Goal: Task Accomplishment & Management: Use online tool/utility

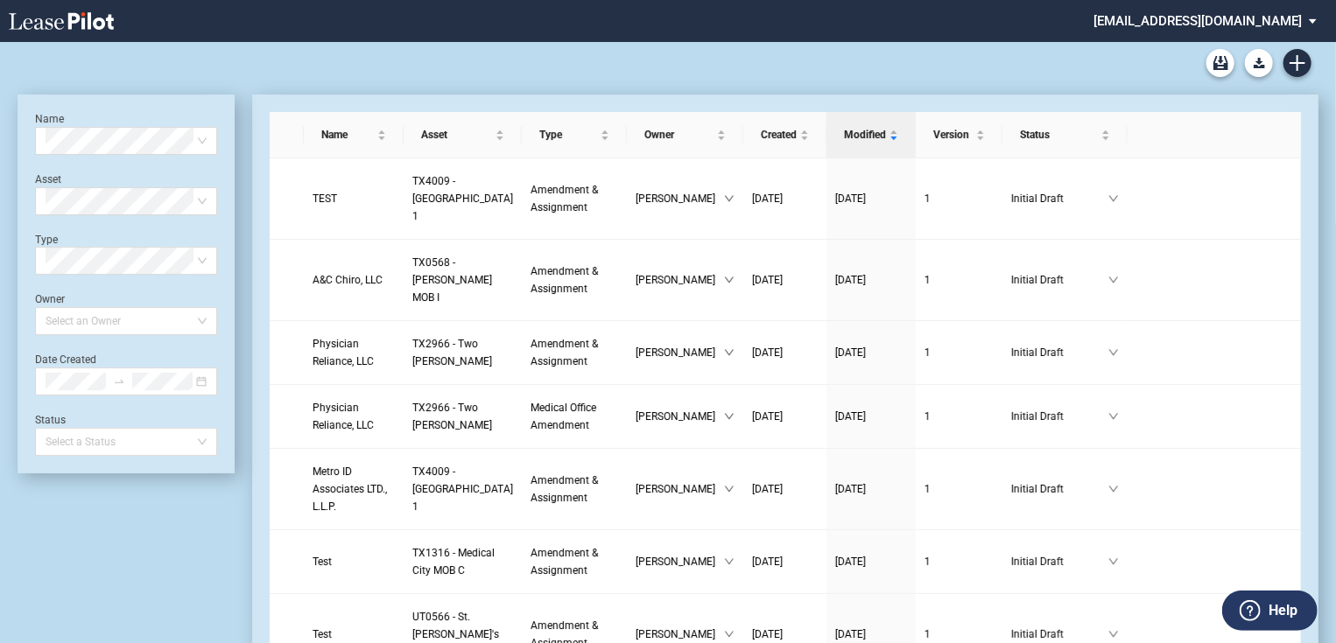
click at [1227, 14] on md-select "jlarce@healthpeak.com Change Password 2-Factor Authentication Form Management B…" at bounding box center [1212, 19] width 240 height 39
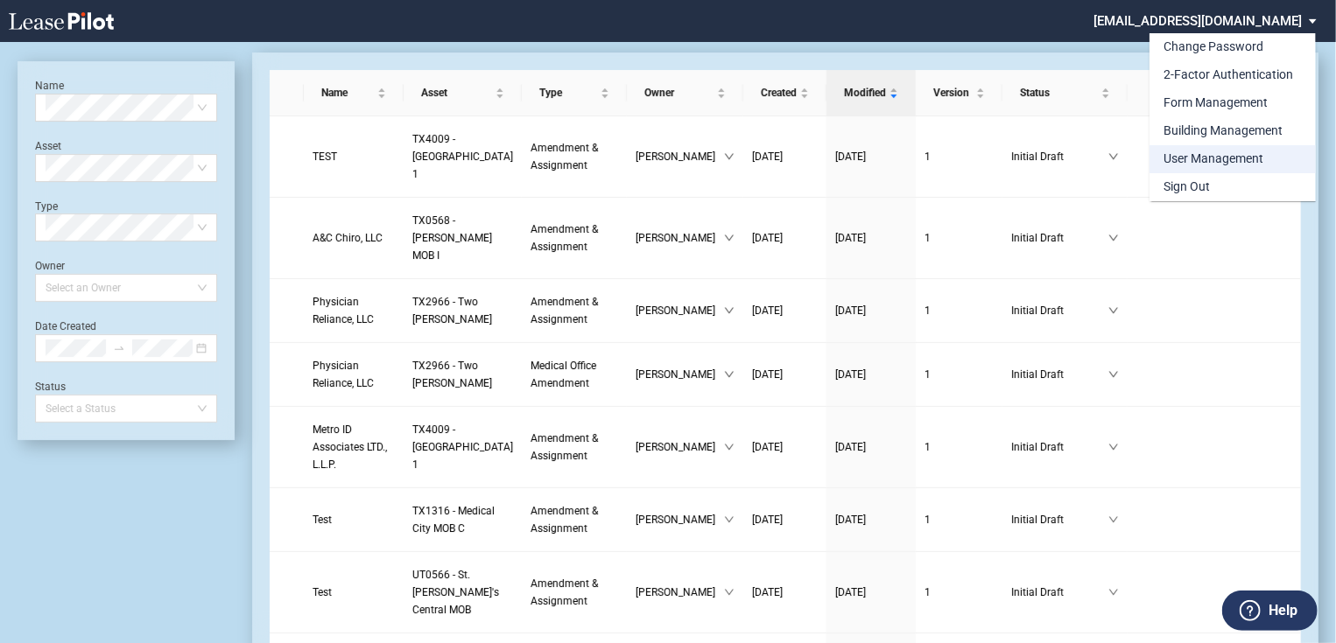
click at [1257, 151] on div "User Management" at bounding box center [1213, 160] width 100 height 18
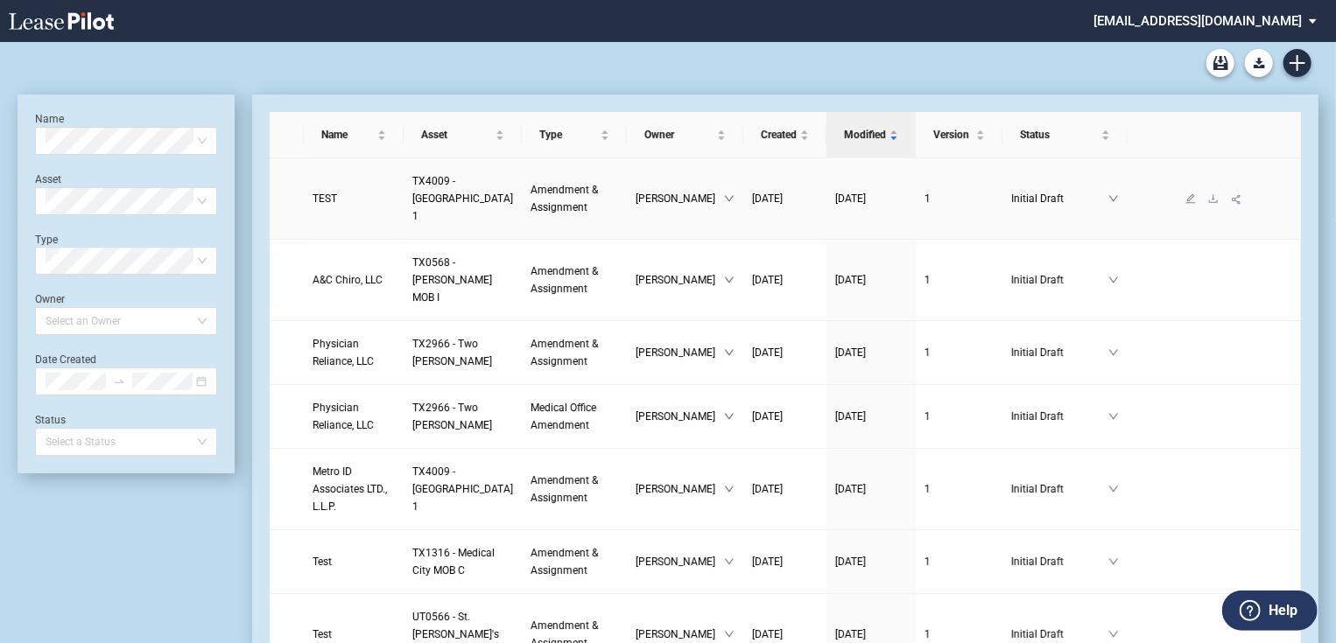
scroll to position [42, 0]
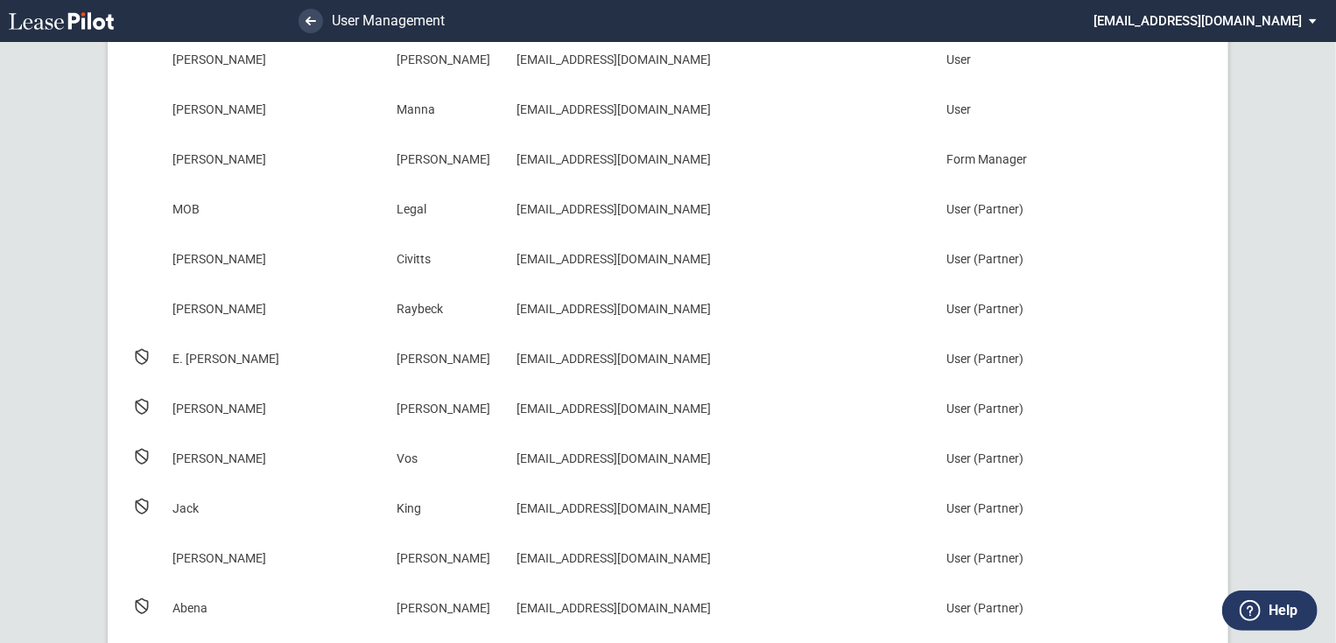
scroll to position [210, 0]
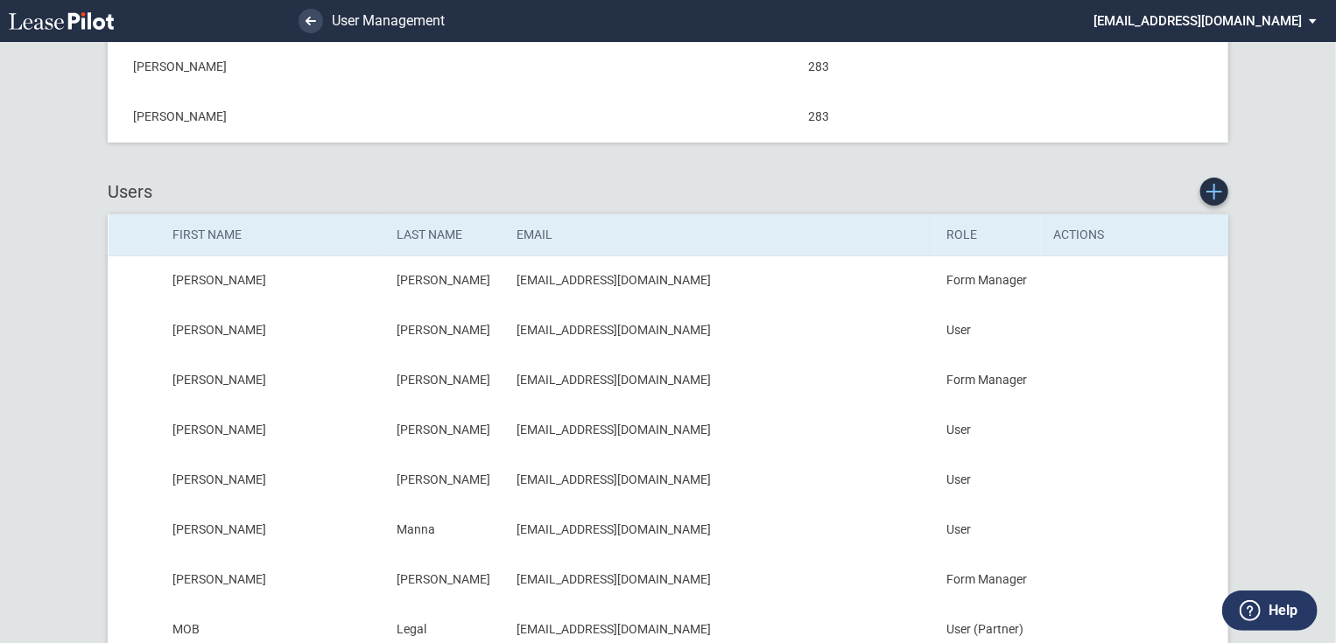
click at [1208, 180] on link "New User" at bounding box center [1214, 192] width 28 height 28
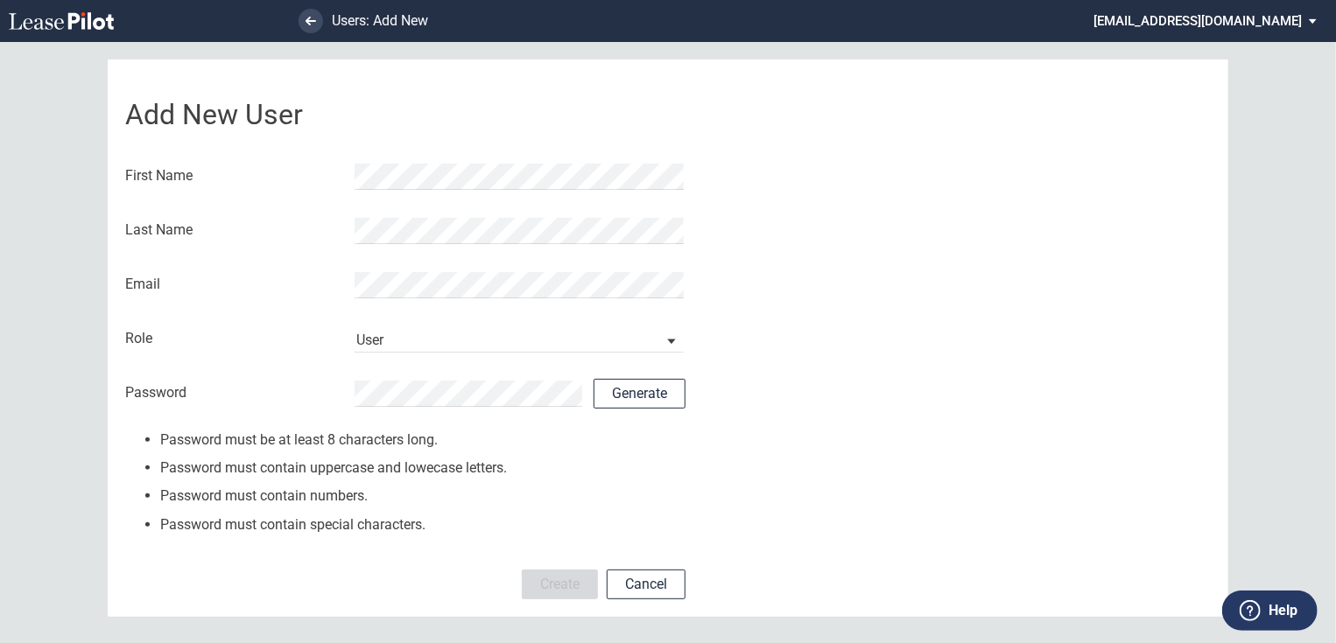
click at [481, 154] on div "First Name" at bounding box center [405, 177] width 560 height 46
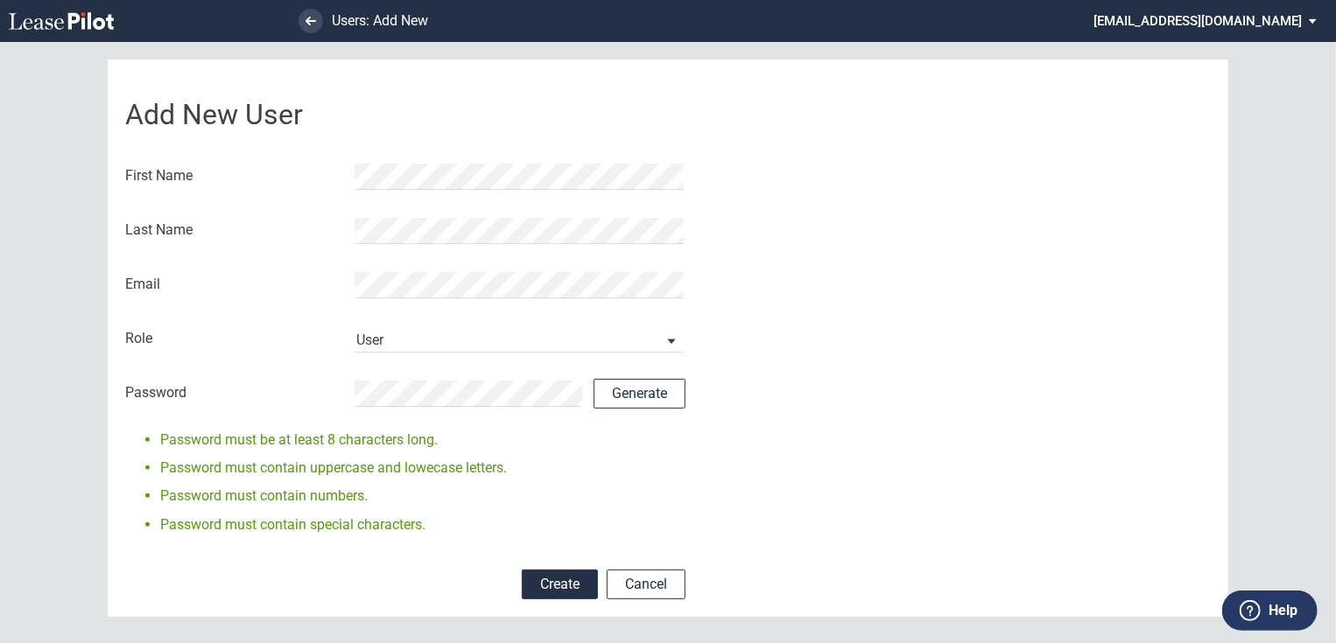
drag, startPoint x: 629, startPoint y: 392, endPoint x: 812, endPoint y: 461, distance: 195.6
click at [812, 460] on div "Add New User First Name Last Name Email Role User Form Manager IT Admin User Fo…" at bounding box center [668, 339] width 1121 height 558
click at [541, 592] on button "Create" at bounding box center [560, 585] width 76 height 30
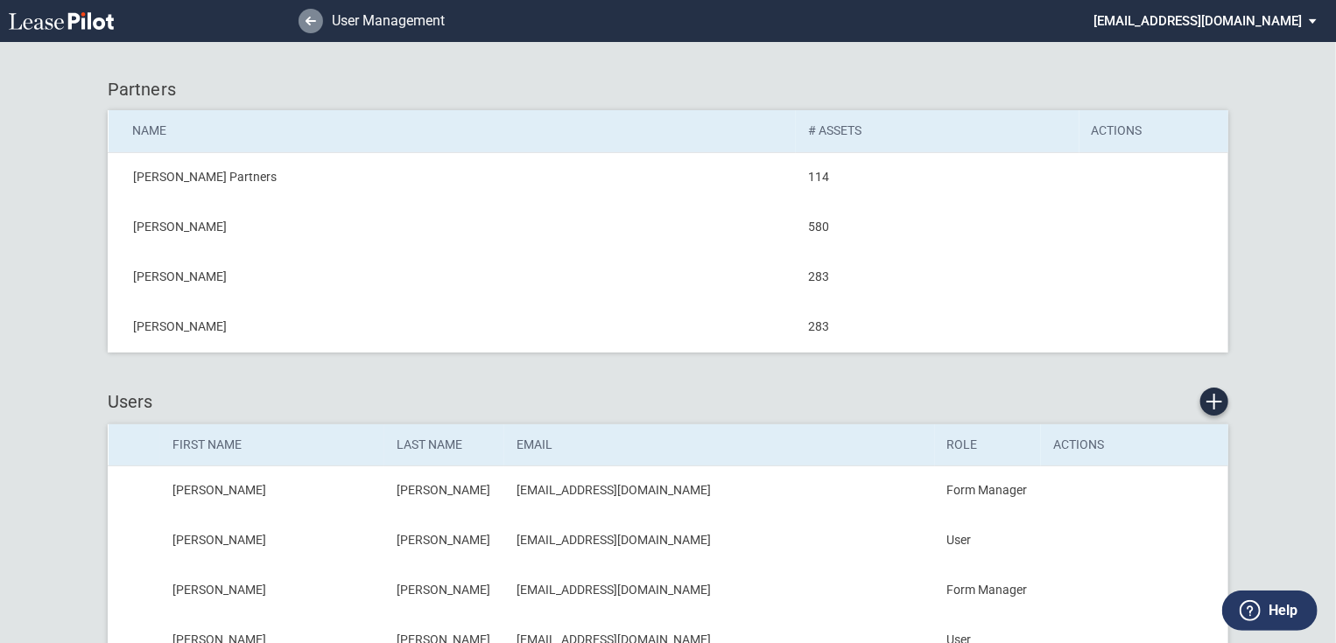
click at [315, 21] on use at bounding box center [311, 21] width 11 height 9
click at [310, 25] on use at bounding box center [311, 21] width 11 height 9
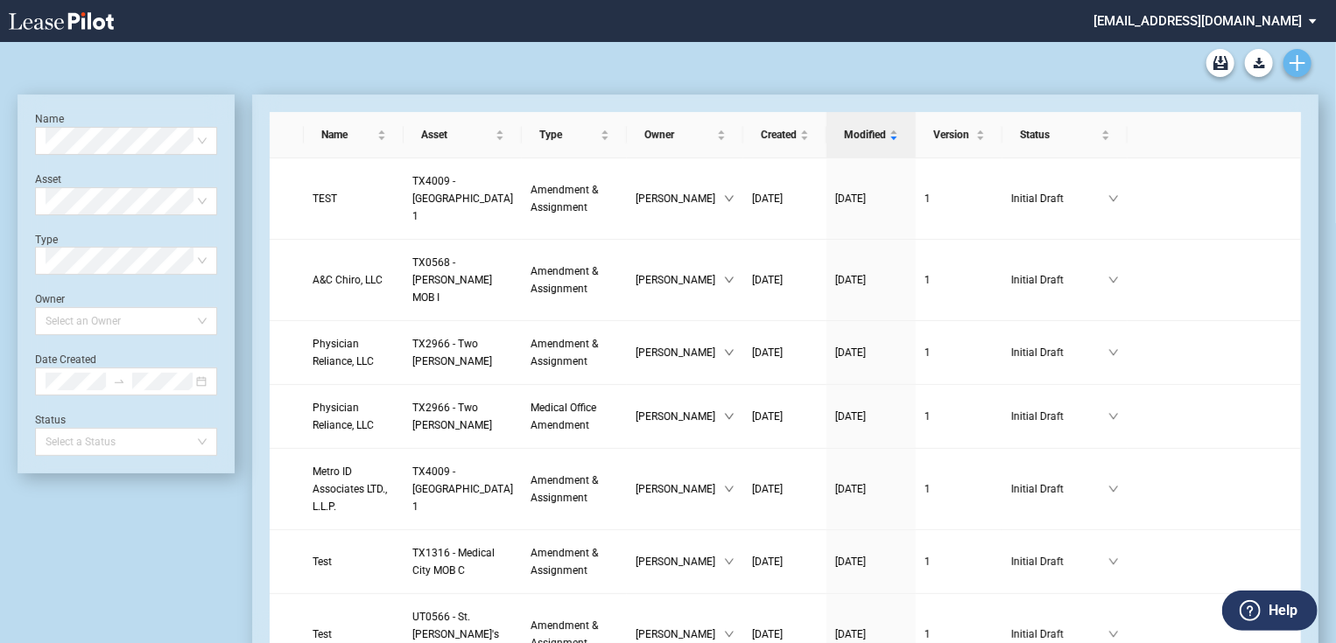
click at [1291, 72] on link "Create new document" at bounding box center [1297, 63] width 28 height 28
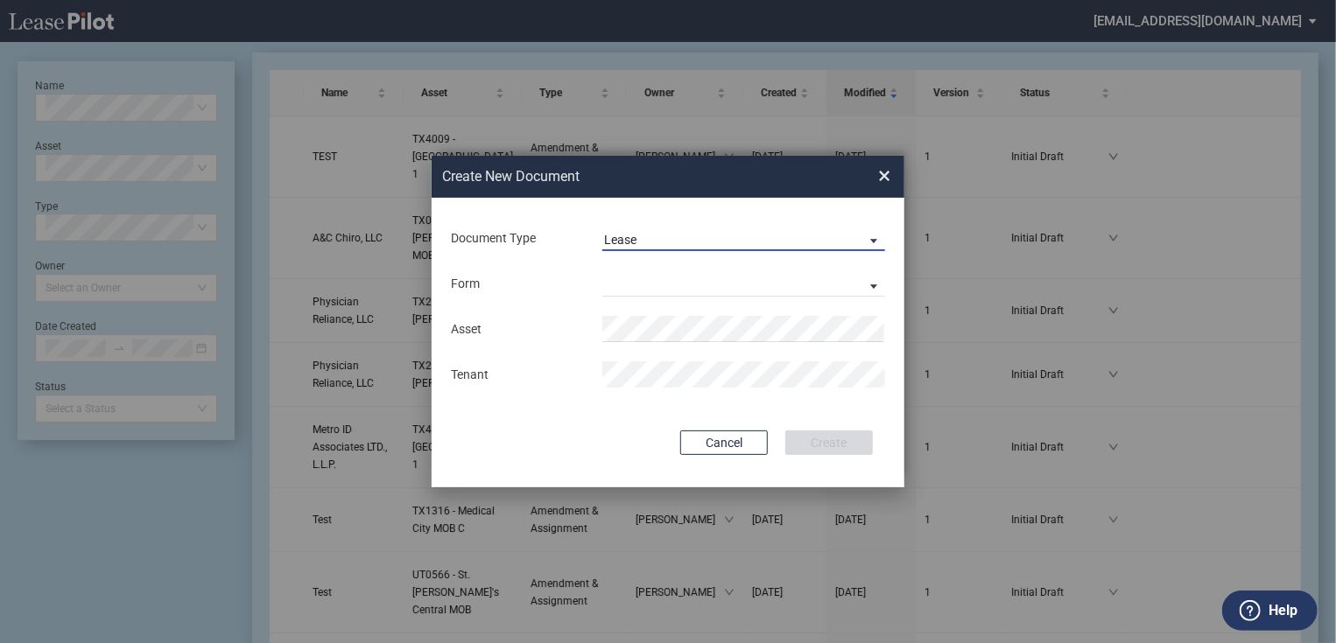
click at [677, 241] on span "Lease" at bounding box center [729, 241] width 251 height 18
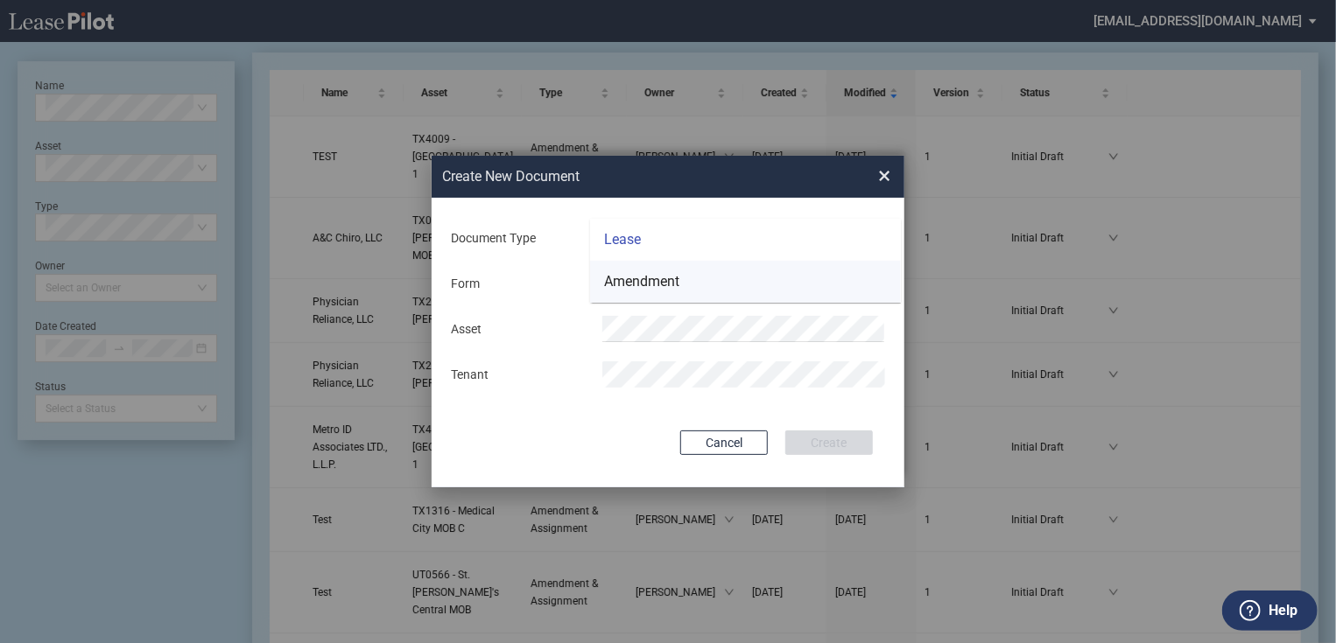
click at [668, 283] on div "Amendment" at bounding box center [641, 281] width 75 height 19
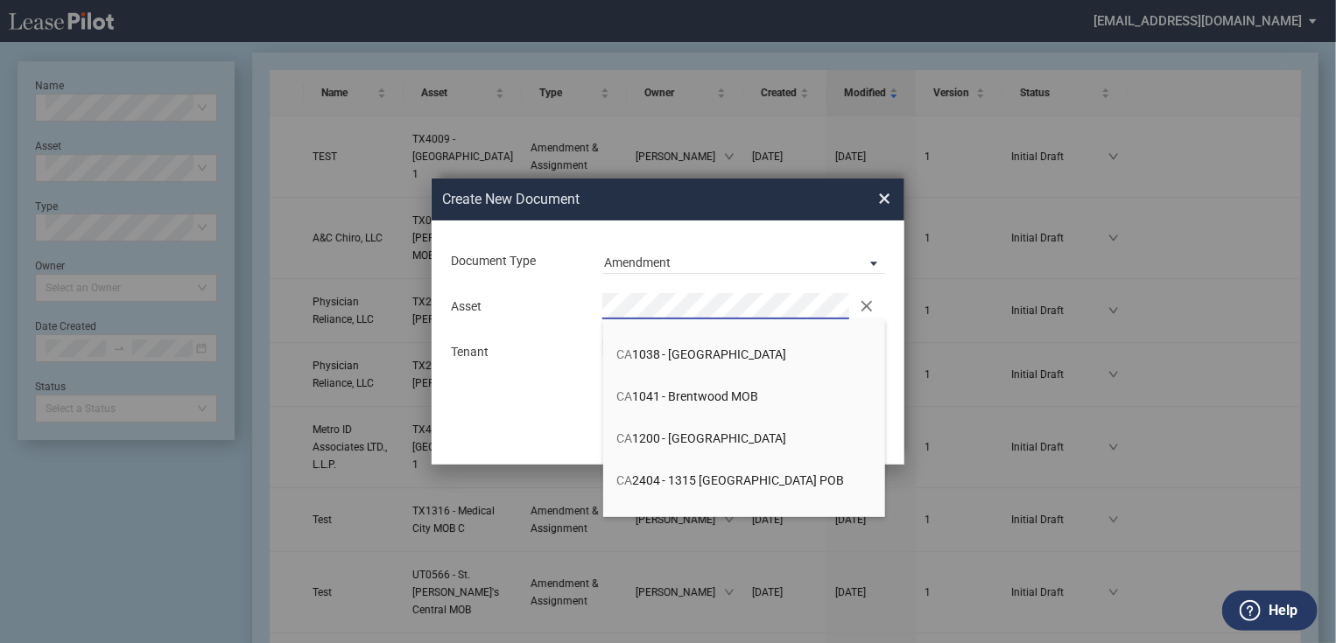
scroll to position [1401, 0]
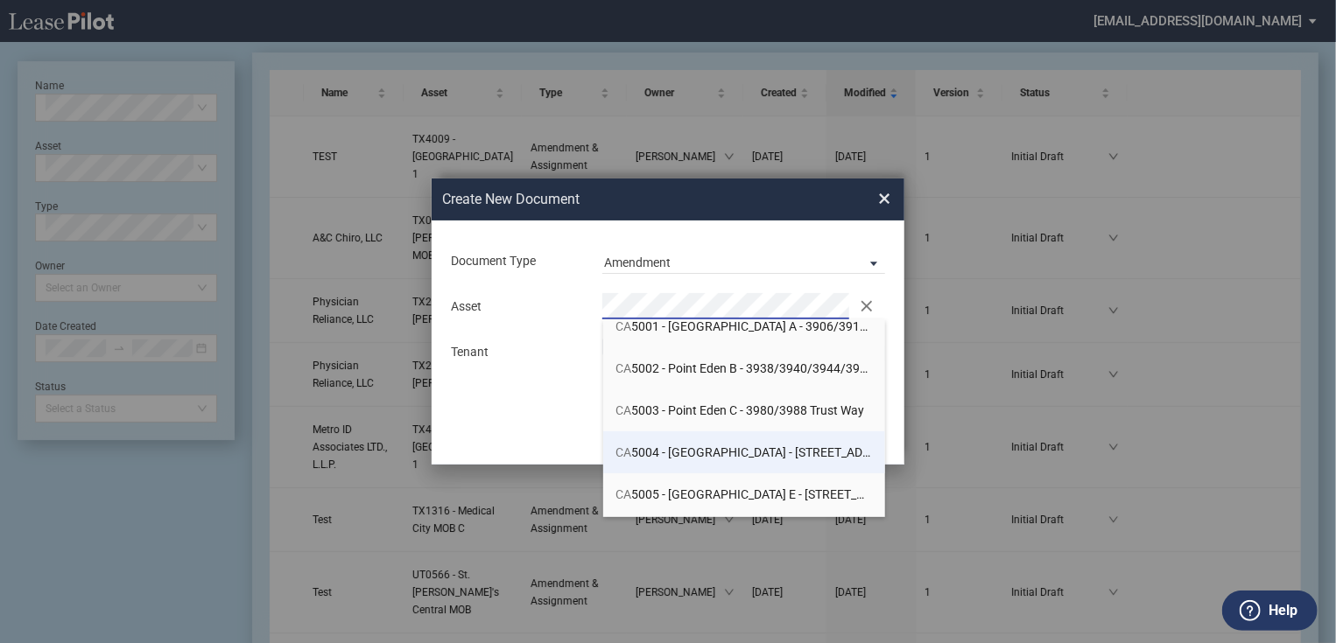
click at [761, 457] on span "CA 5004 - Point Eden D - 3956 Point Eden Way" at bounding box center [759, 453] width 287 height 14
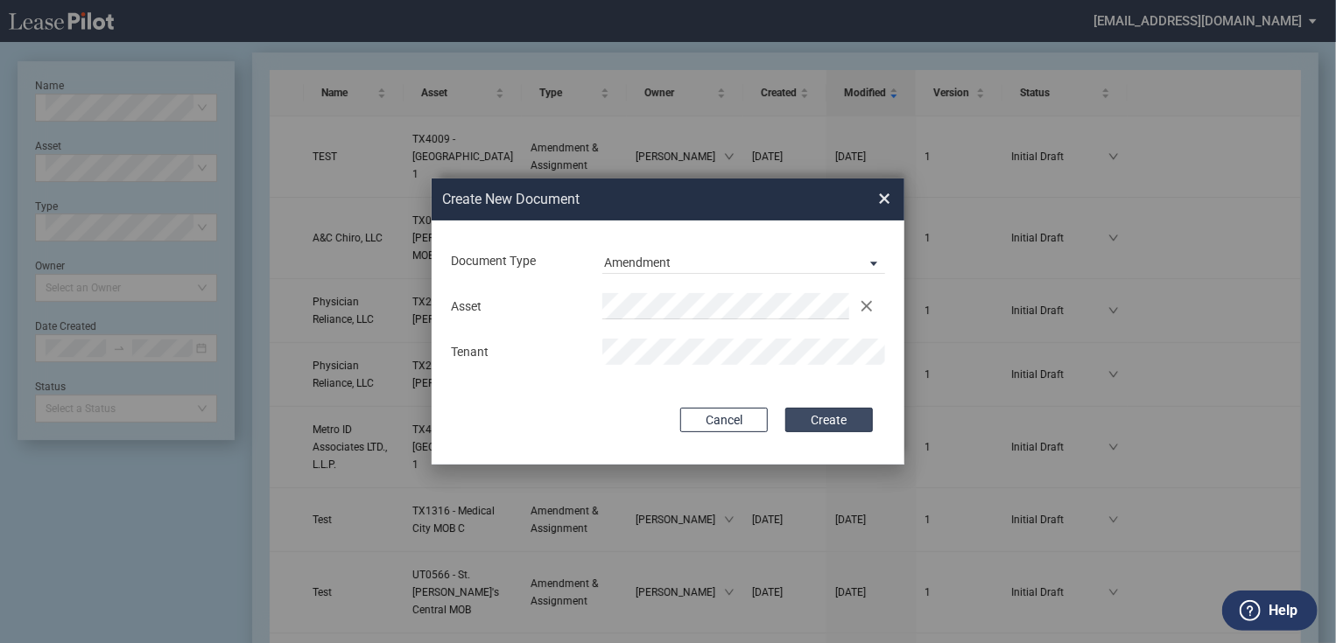
click at [791, 420] on button "Create" at bounding box center [829, 420] width 88 height 25
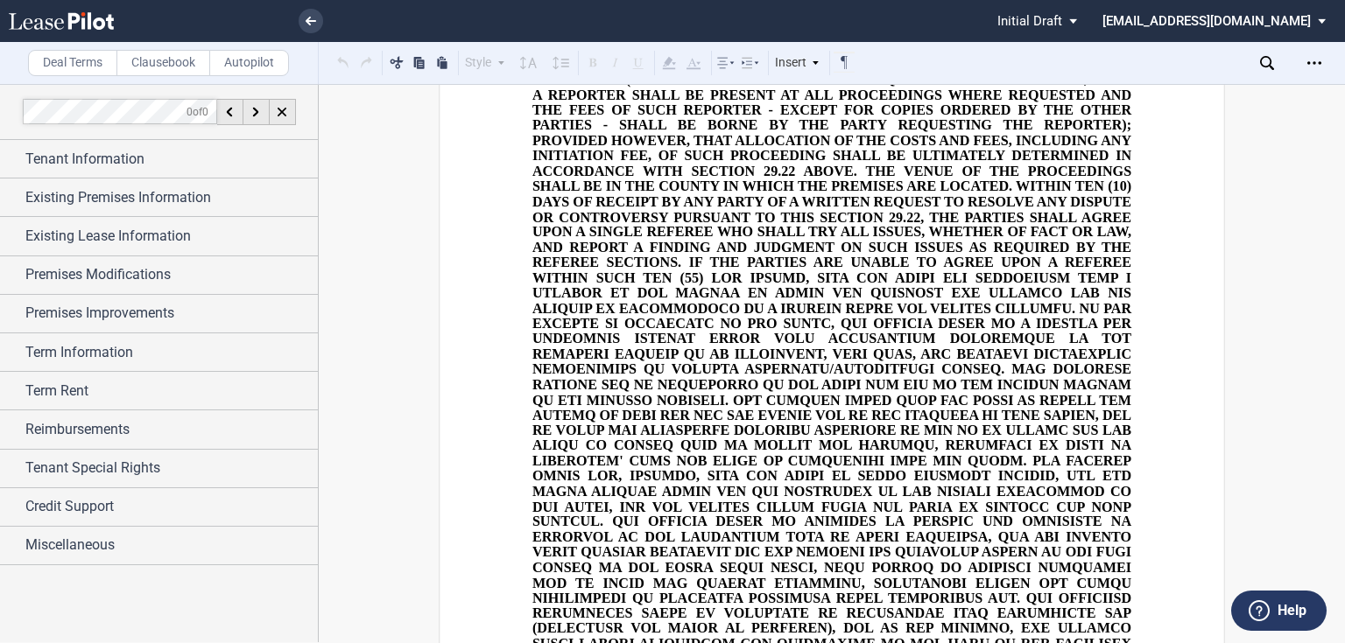
scroll to position [1611, 0]
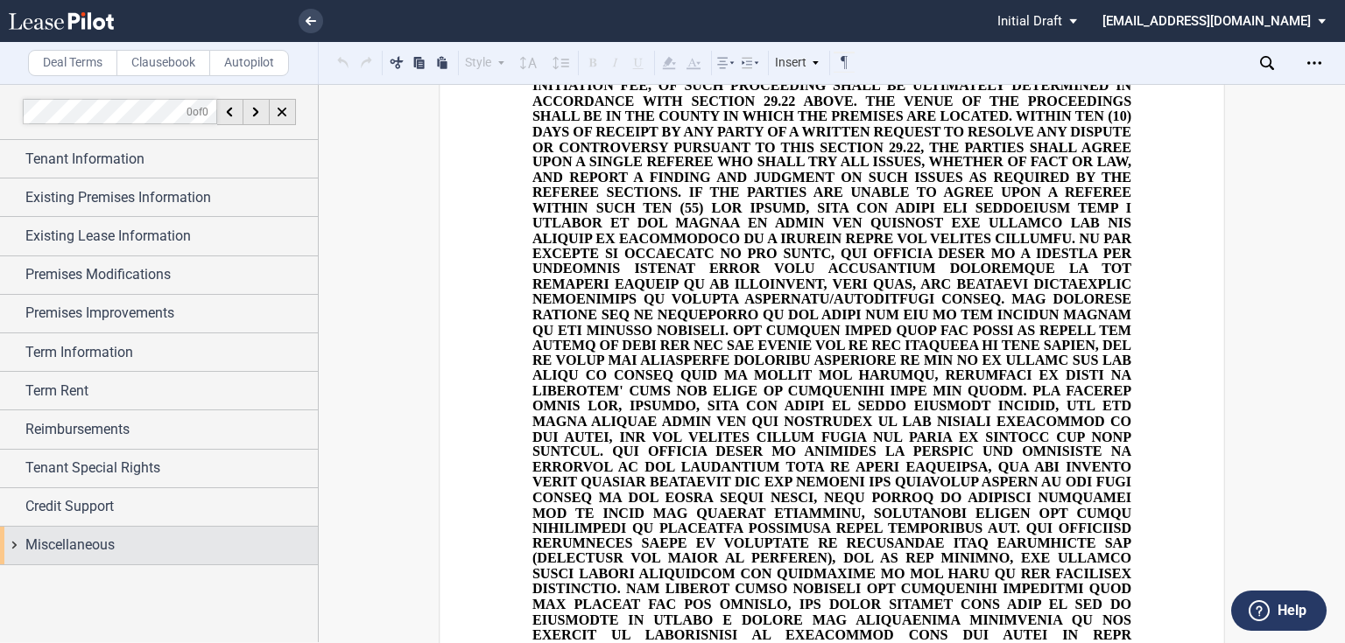
drag, startPoint x: 133, startPoint y: 522, endPoint x: 109, endPoint y: 555, distance: 41.3
click at [133, 522] on div "Credit Support" at bounding box center [159, 507] width 318 height 38
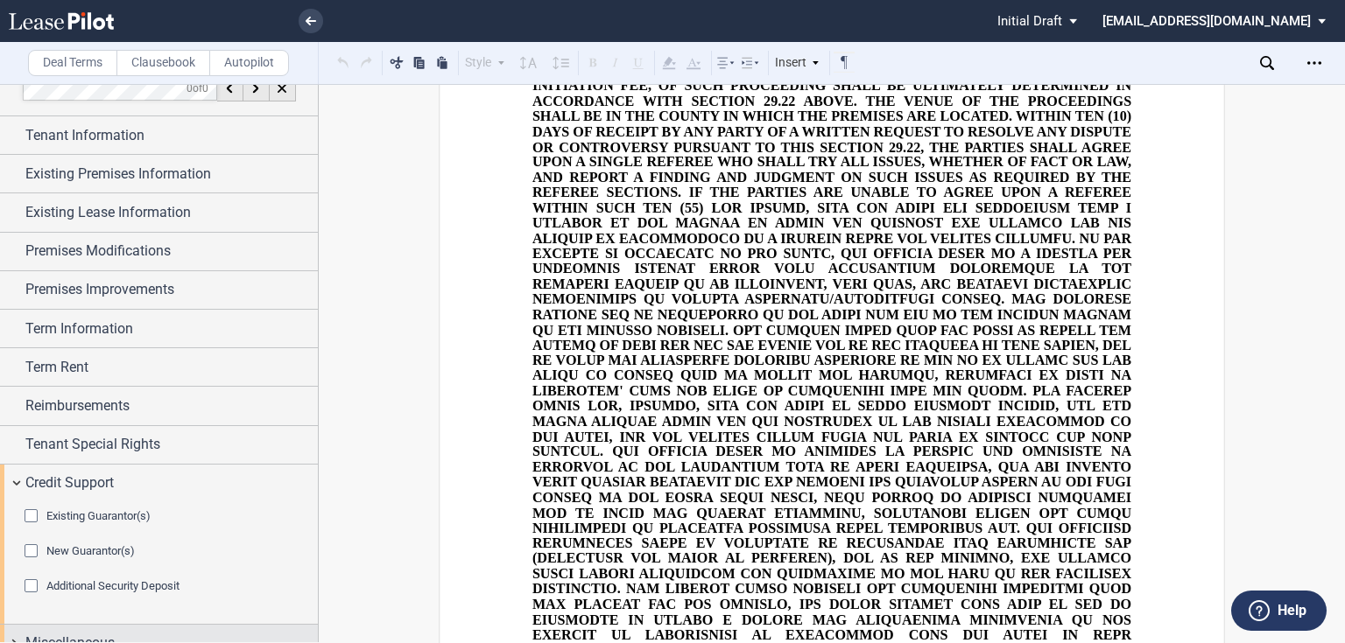
scroll to position [42, 0]
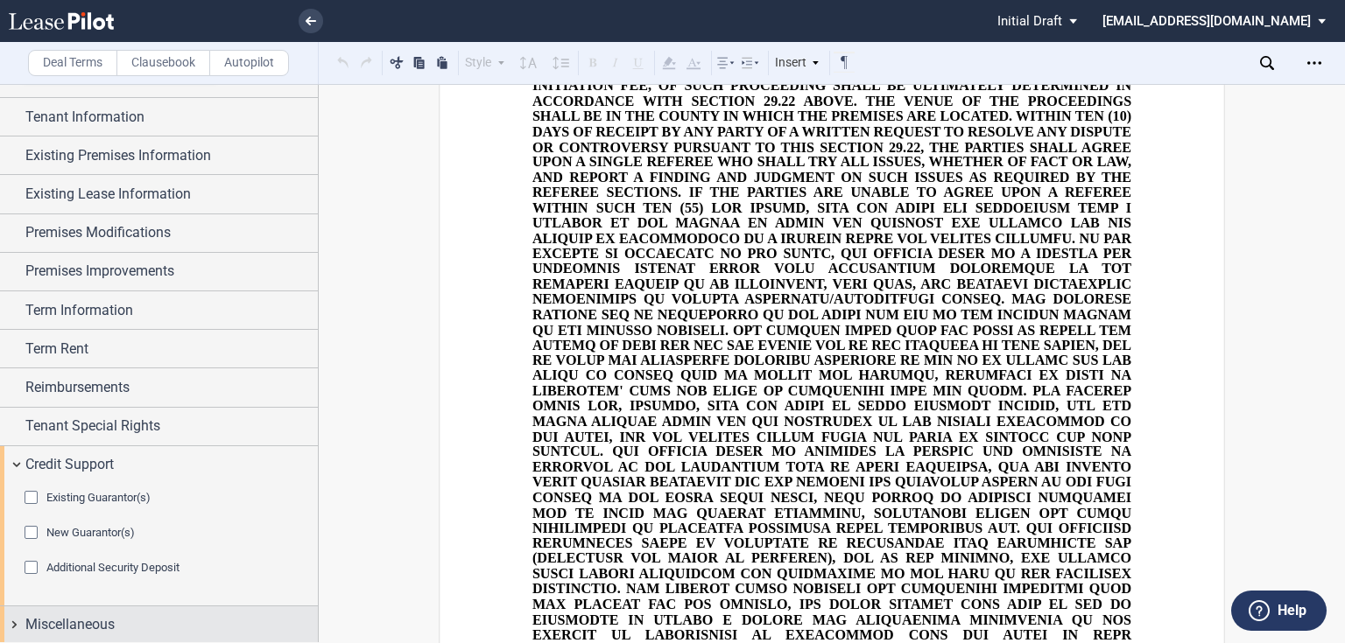
click at [74, 620] on span "Miscellaneous" at bounding box center [69, 625] width 89 height 21
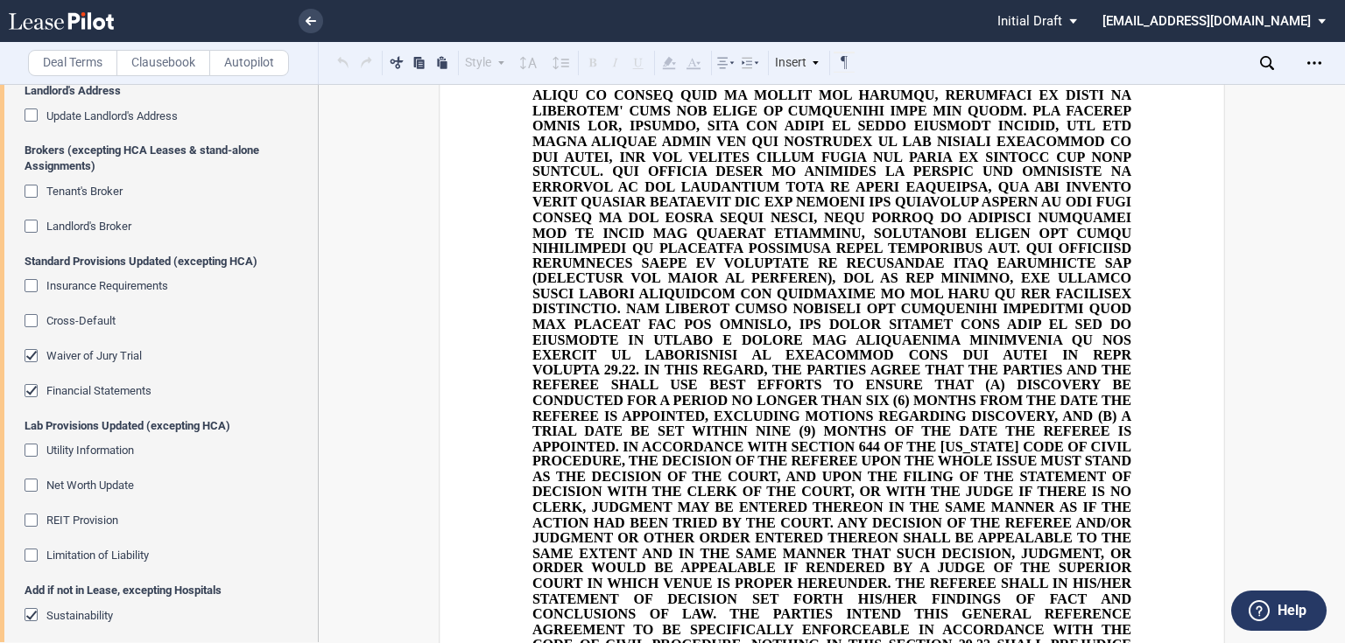
scroll to position [539, 0]
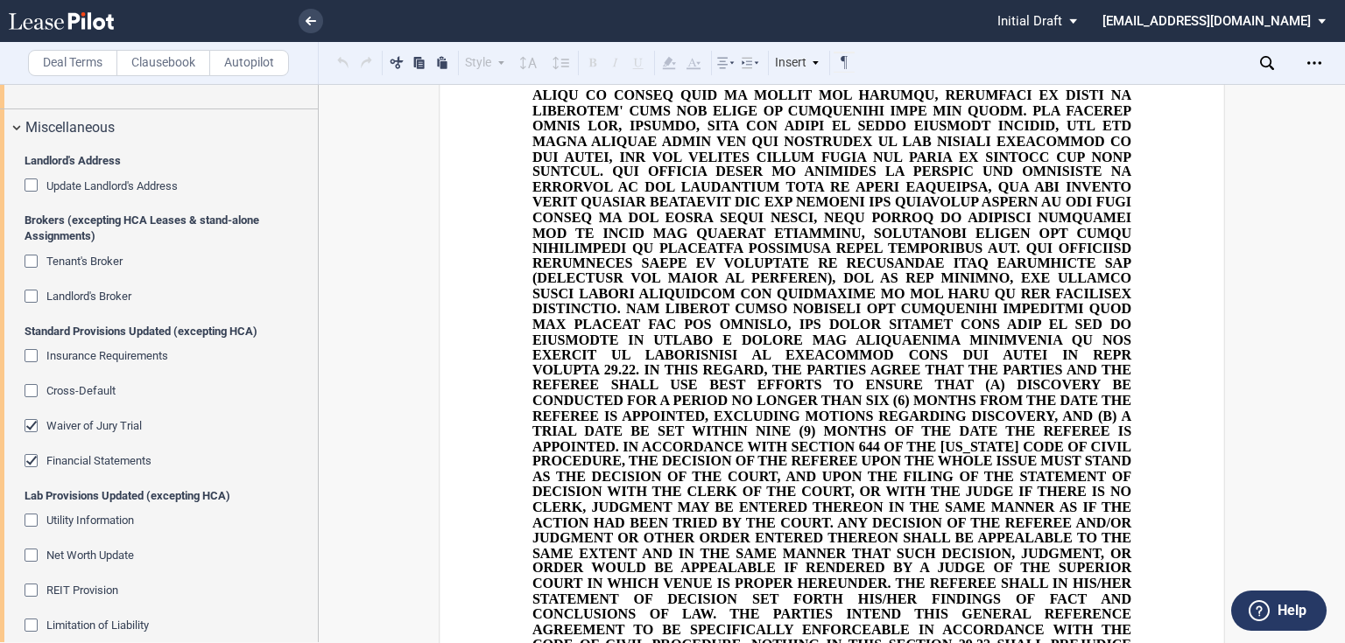
click at [42, 181] on div "Update Landlord's Address" at bounding box center [34, 188] width 18 height 18
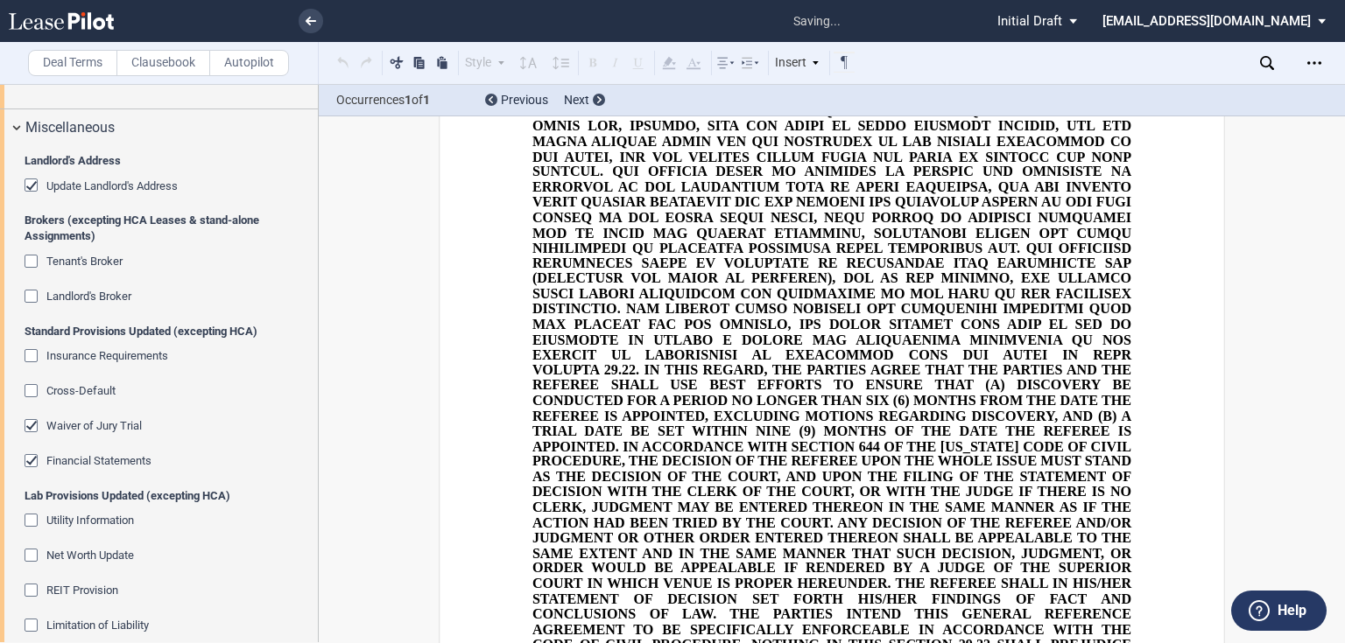
scroll to position [3068, 0]
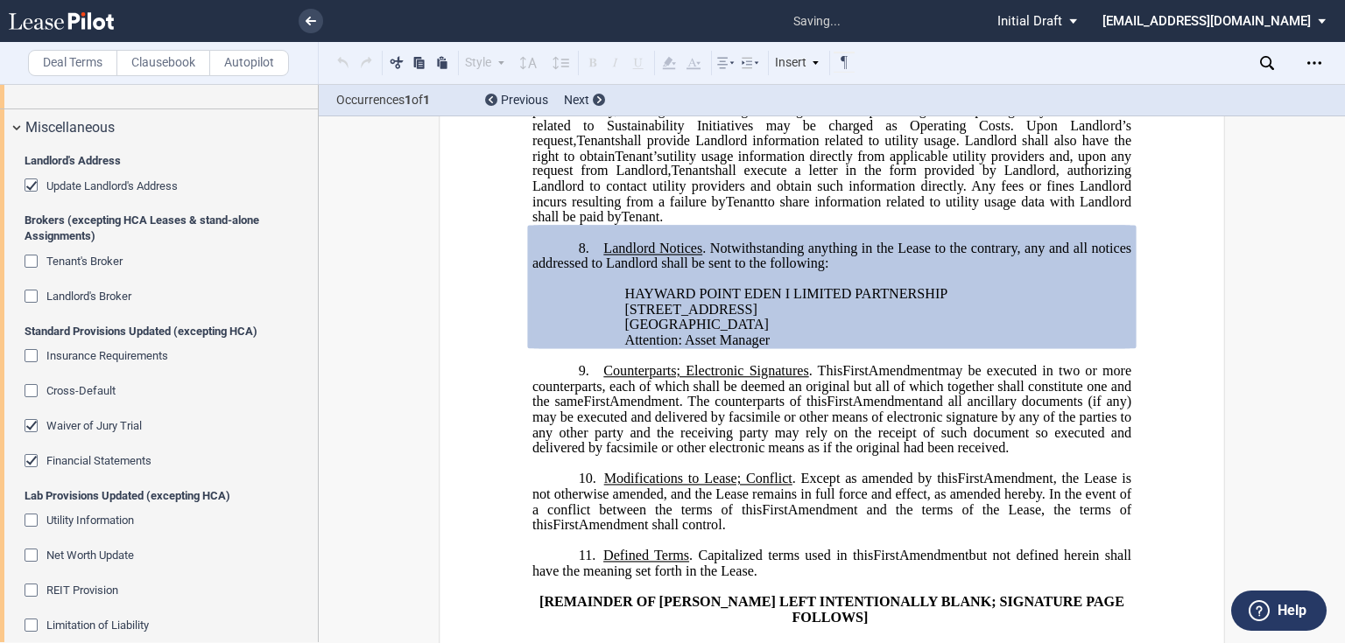
click at [39, 182] on div "Update Landlord's Address" at bounding box center [34, 188] width 18 height 18
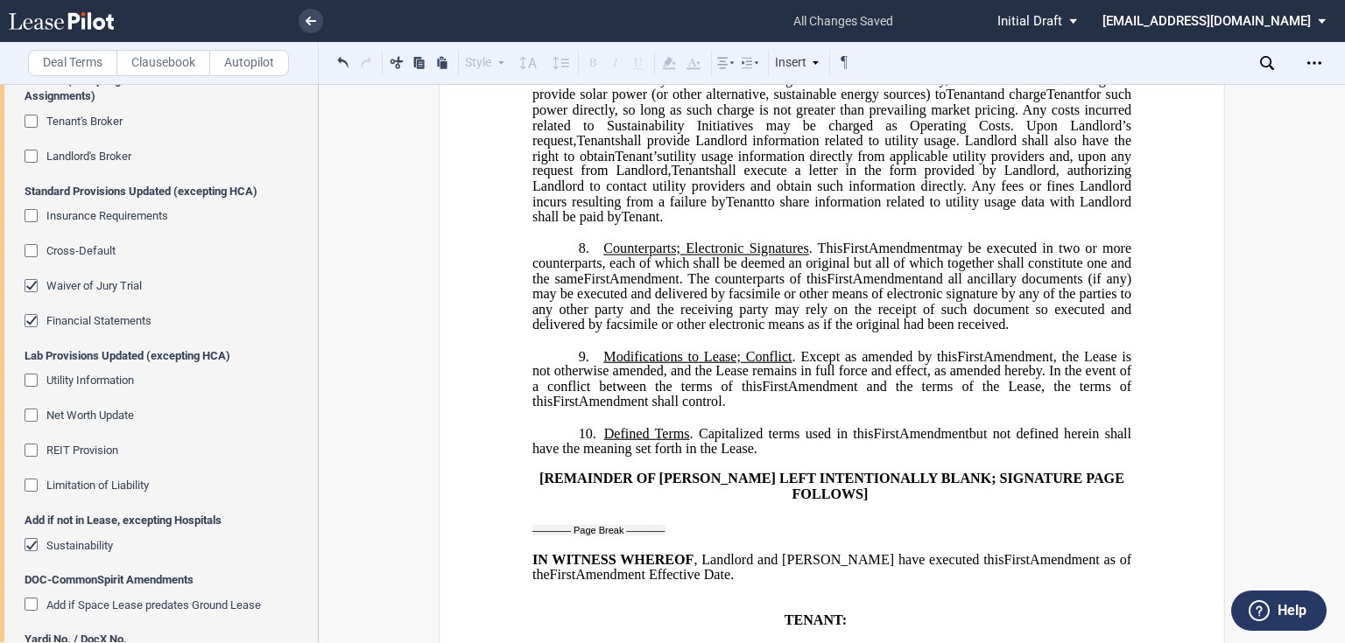
scroll to position [749, 0]
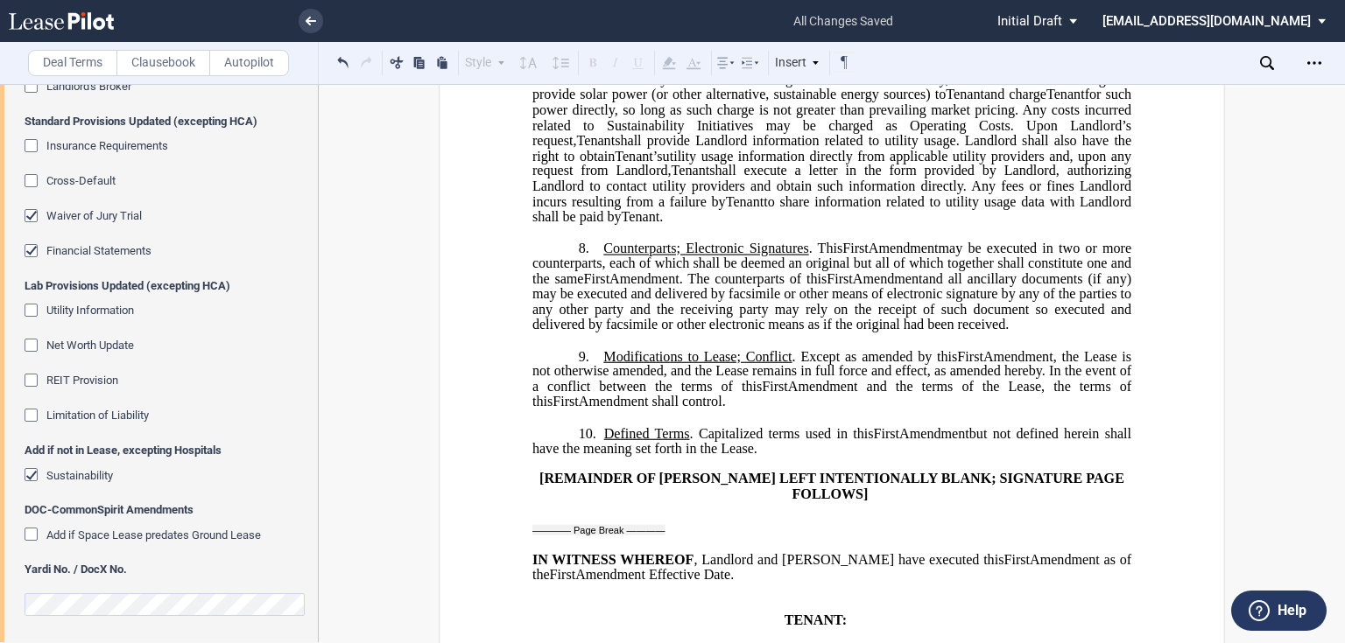
click at [47, 472] on span "Sustainability" at bounding box center [79, 475] width 67 height 13
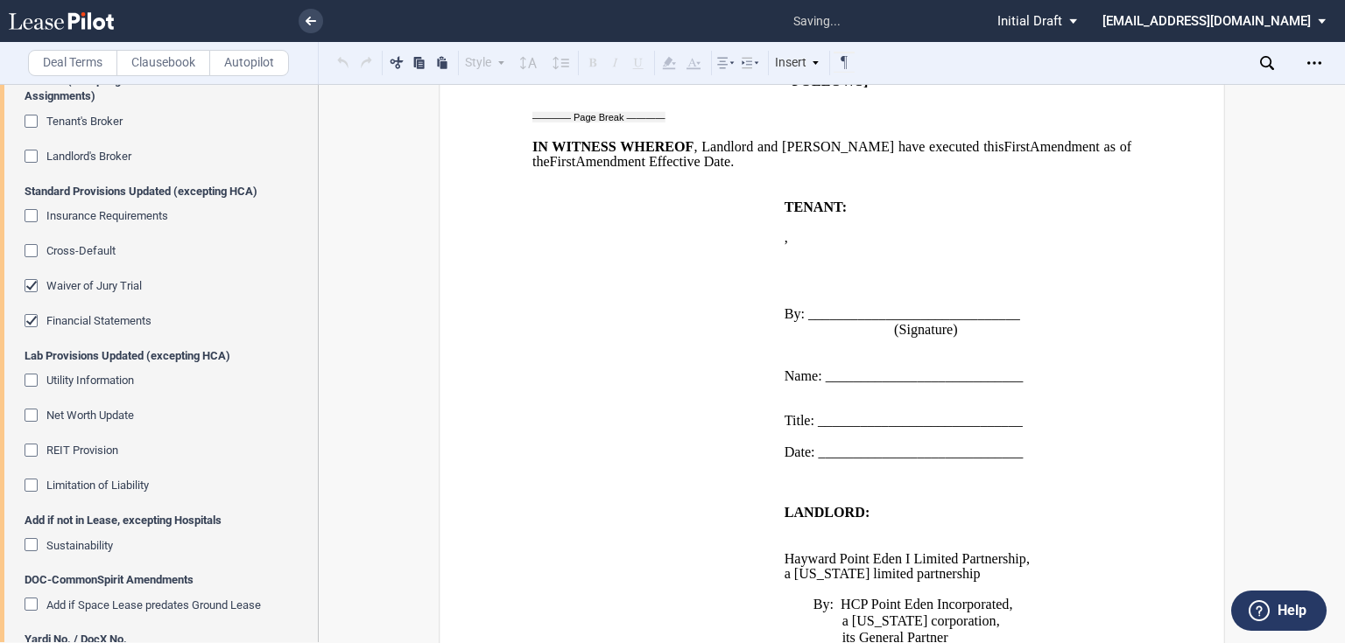
scroll to position [609, 0]
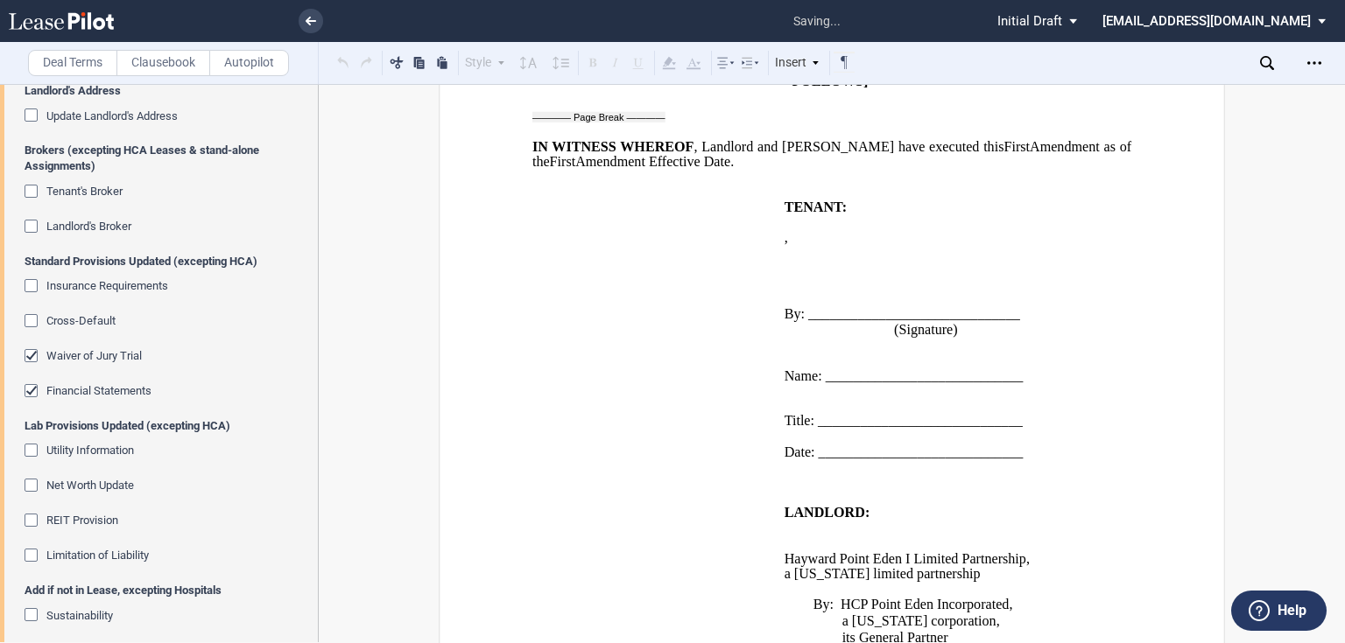
click at [108, 349] on span "Waiver of Jury Trial" at bounding box center [93, 355] width 95 height 13
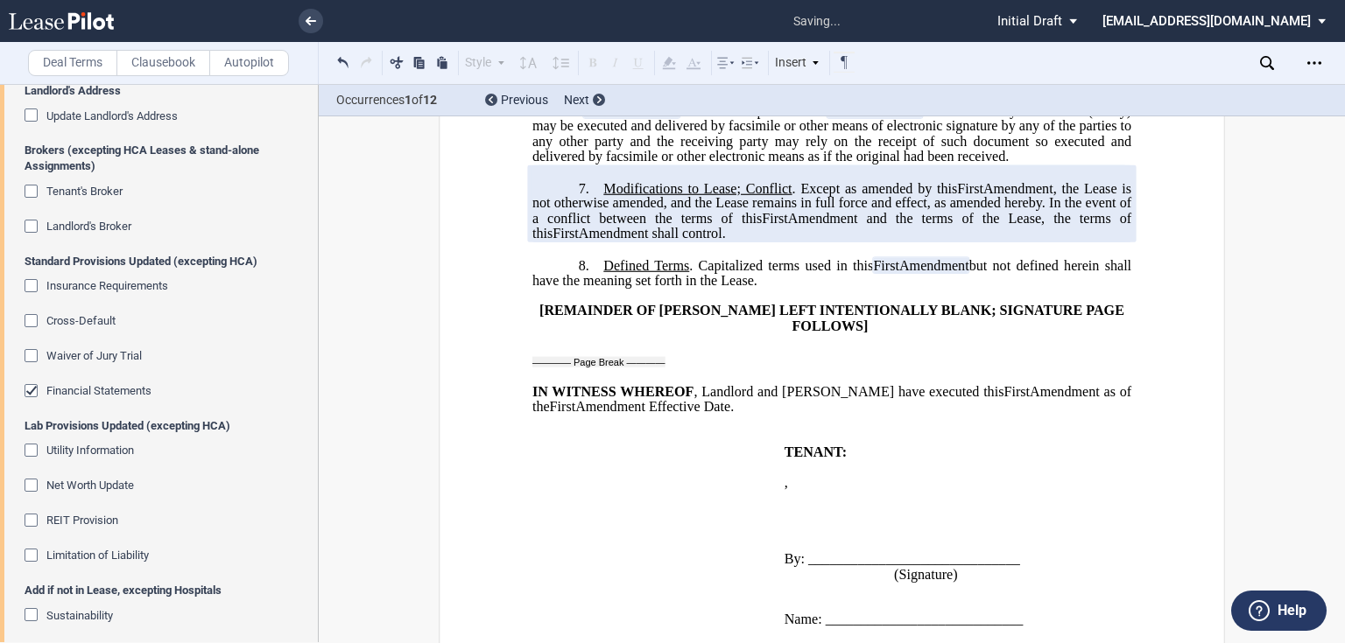
scroll to position [23, 0]
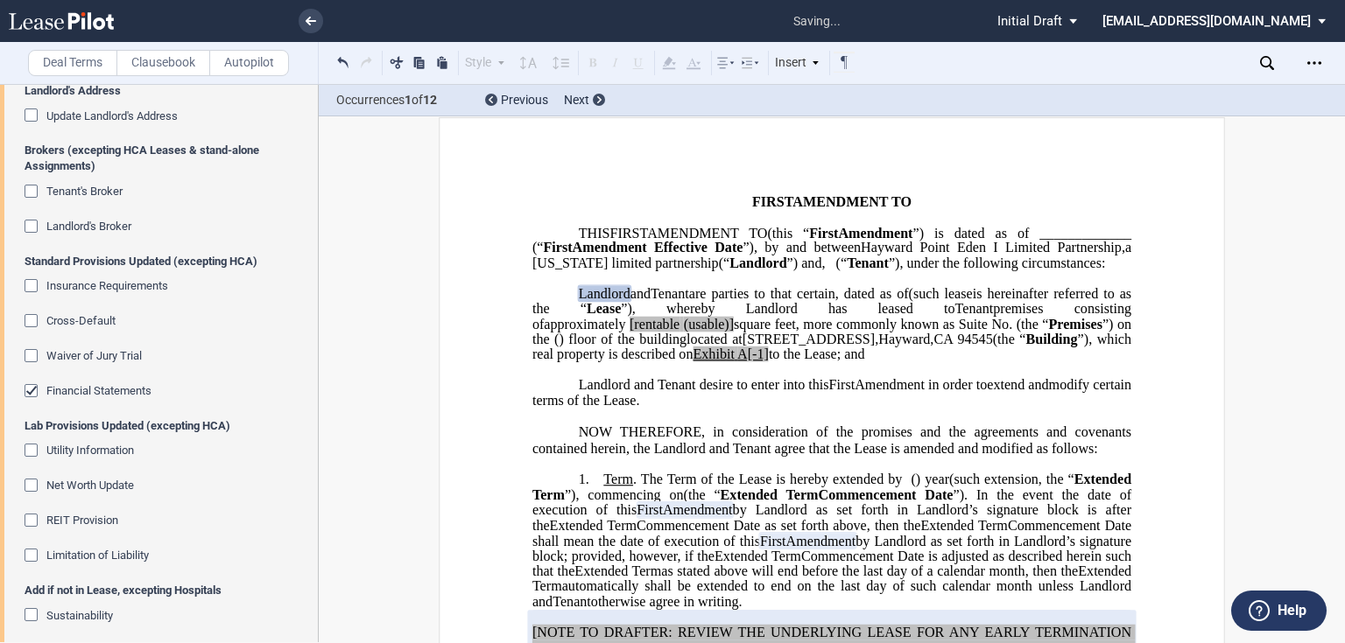
click at [62, 385] on span "Financial Statements" at bounding box center [98, 390] width 105 height 13
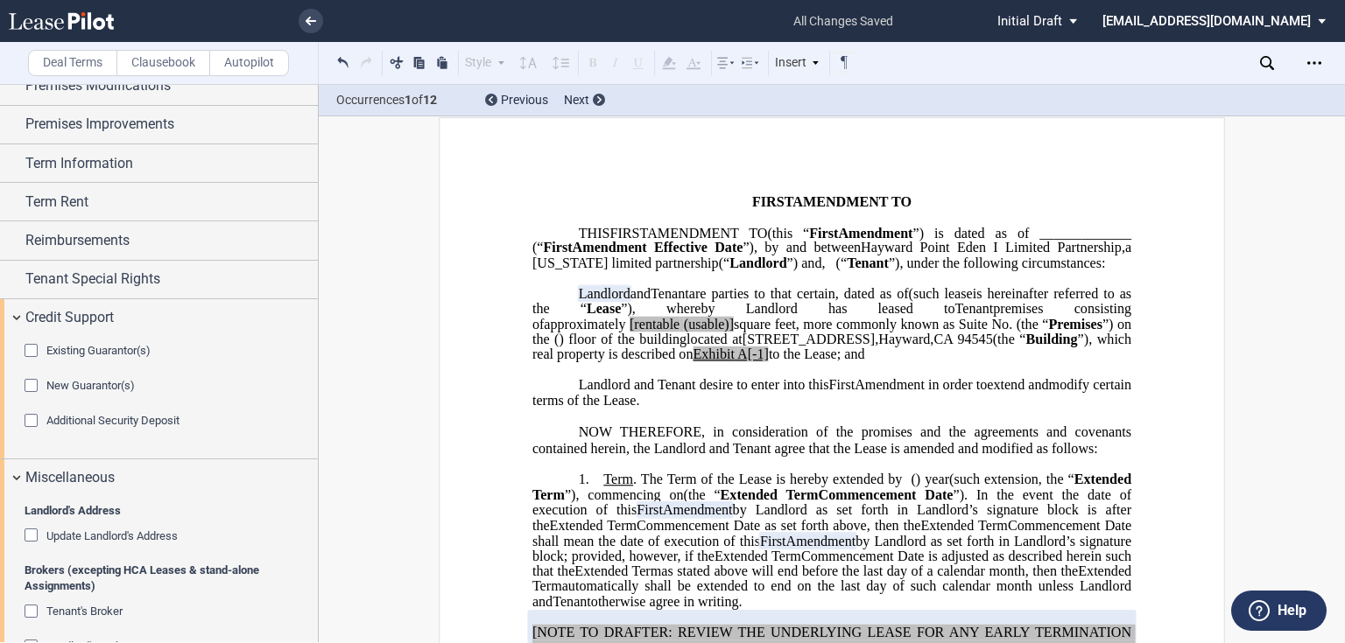
scroll to position [0, 0]
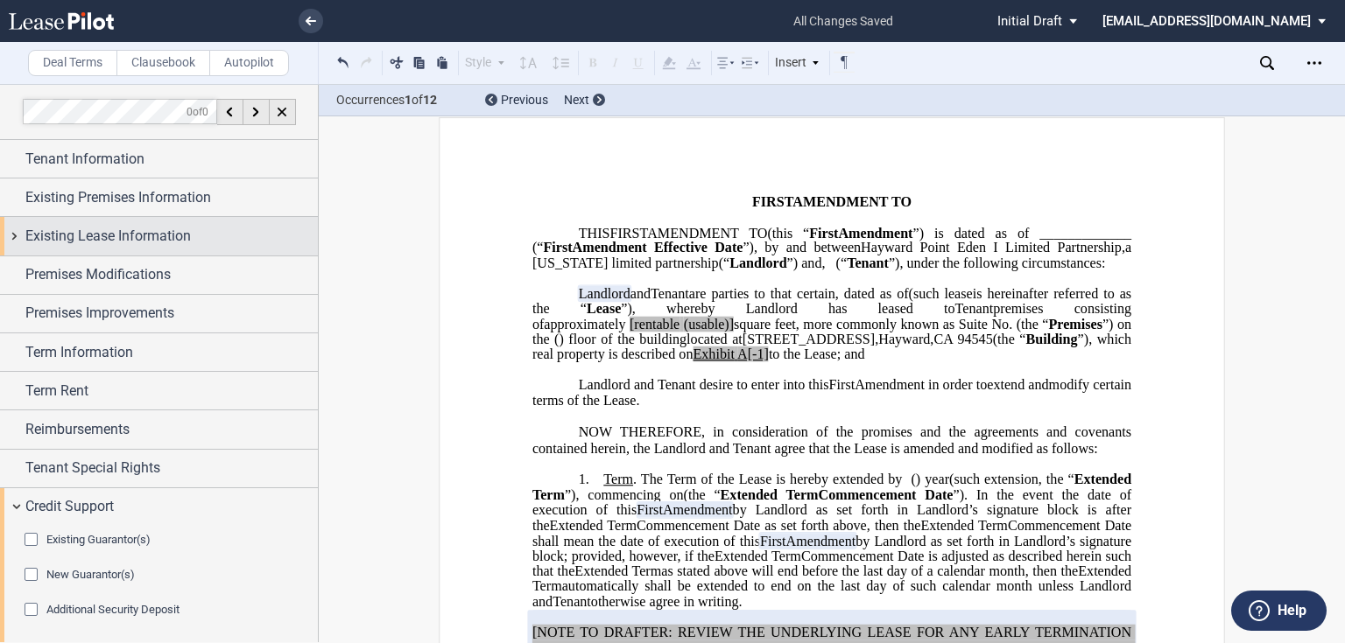
click at [103, 238] on span "Existing Lease Information" at bounding box center [107, 236] width 165 height 21
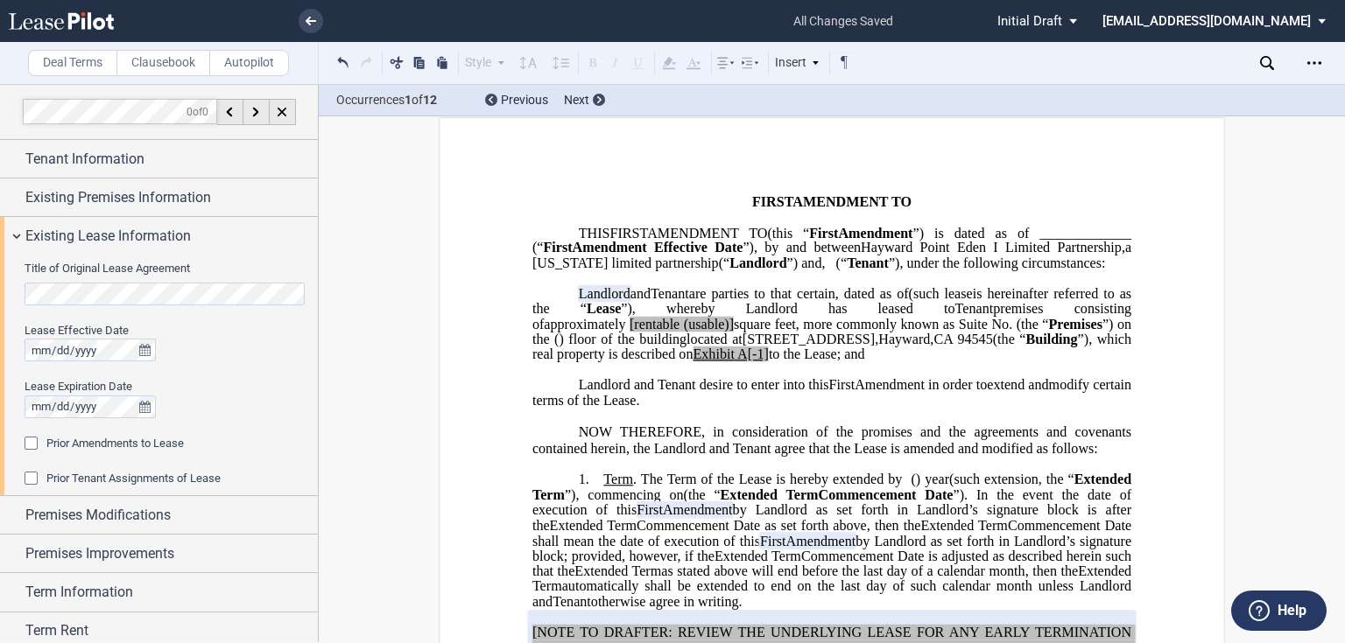
click at [120, 231] on span "Existing Lease Information" at bounding box center [107, 236] width 165 height 21
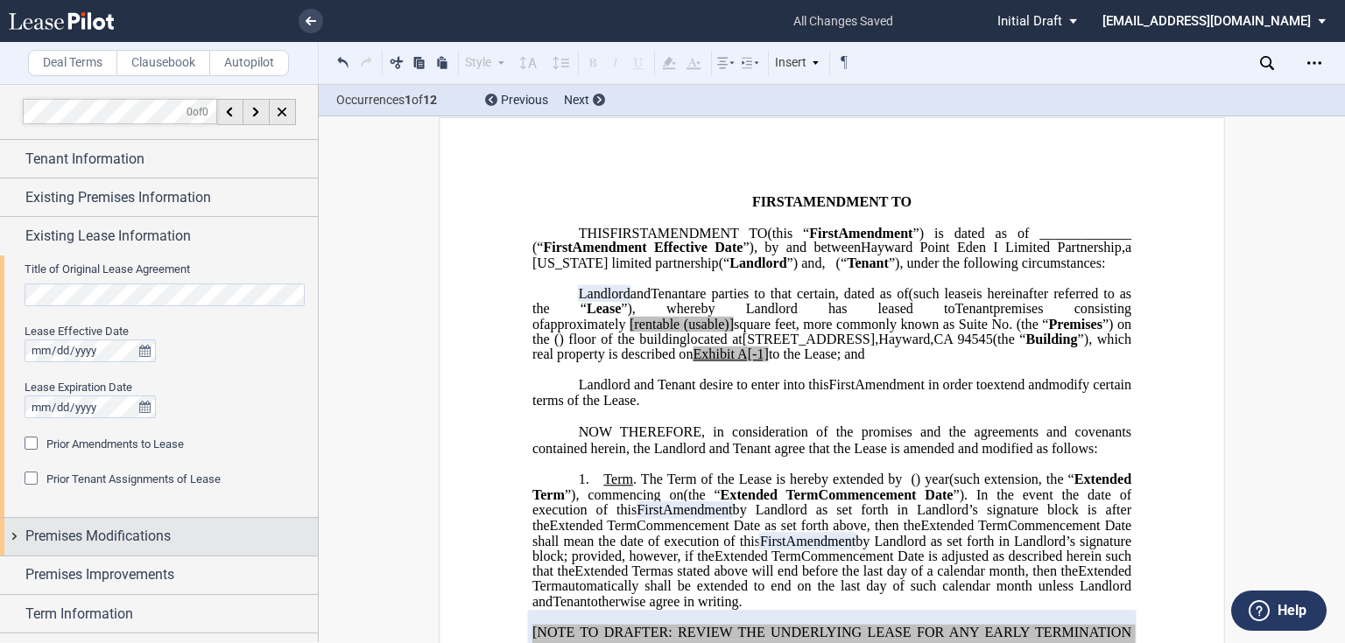
scroll to position [373, 0]
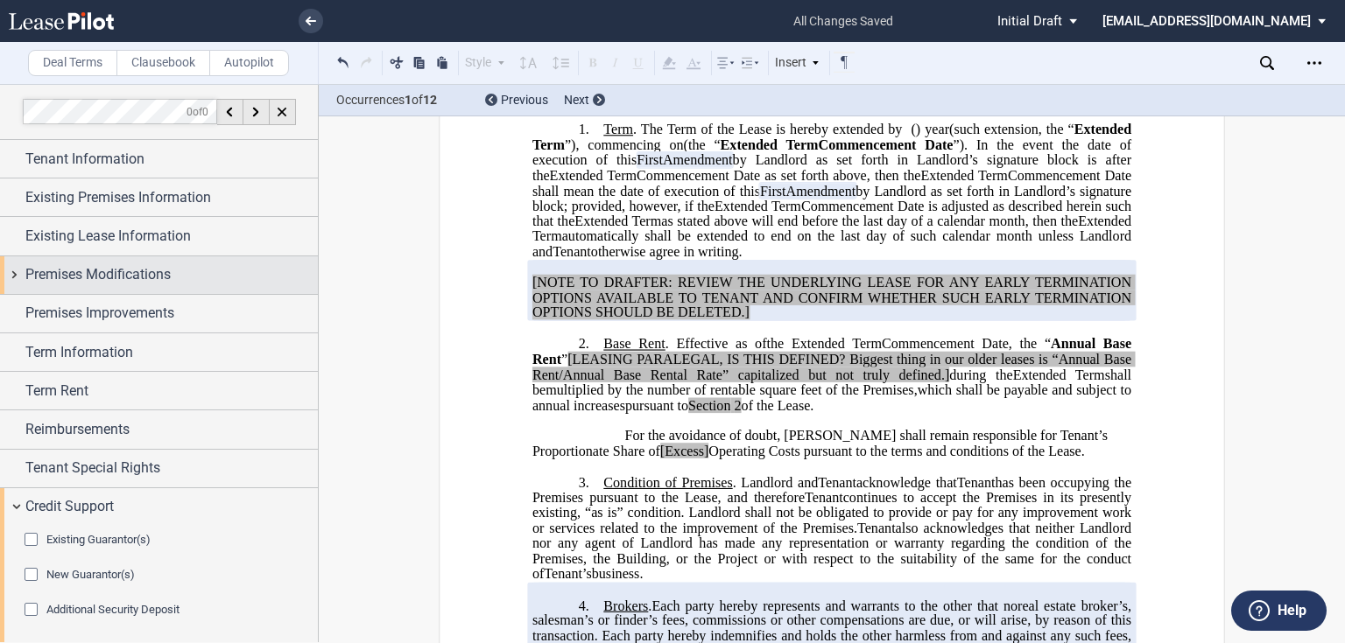
drag, startPoint x: 237, startPoint y: 270, endPoint x: 225, endPoint y: 283, distance: 18.0
click at [238, 270] on div "Premises Modifications" at bounding box center [171, 274] width 292 height 21
click at [159, 278] on span "Premises Modifications" at bounding box center [97, 274] width 145 height 21
click at [95, 292] on div "Premises Modifications" at bounding box center [159, 275] width 318 height 38
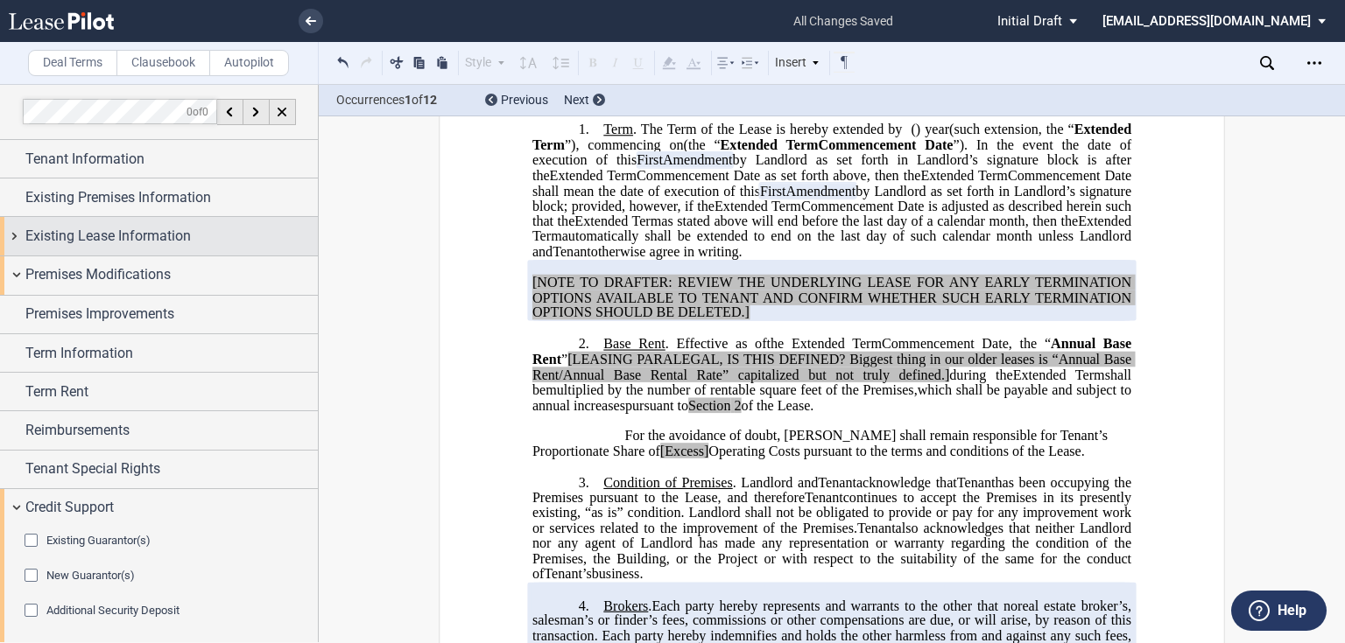
click at [101, 238] on span "Existing Lease Information" at bounding box center [107, 236] width 165 height 21
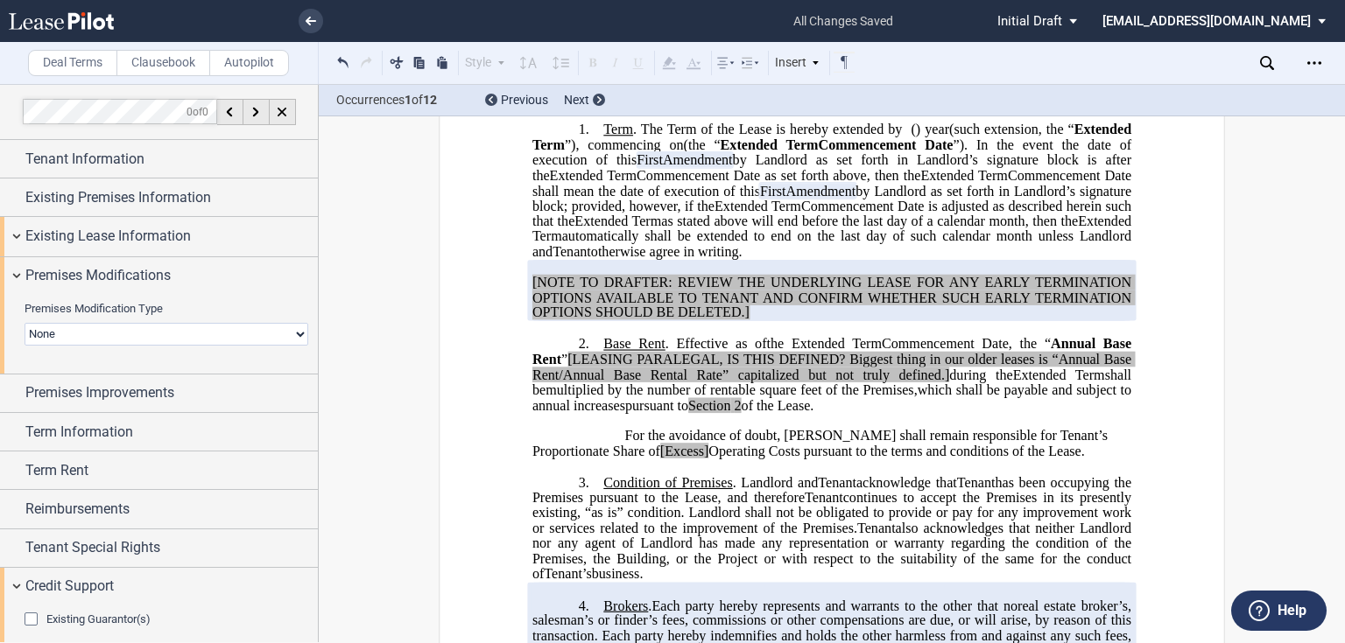
drag, startPoint x: 90, startPoint y: 329, endPoint x: 94, endPoint y: 343, distance: 14.4
click at [90, 329] on select "None Expansion Relocation" at bounding box center [167, 334] width 284 height 23
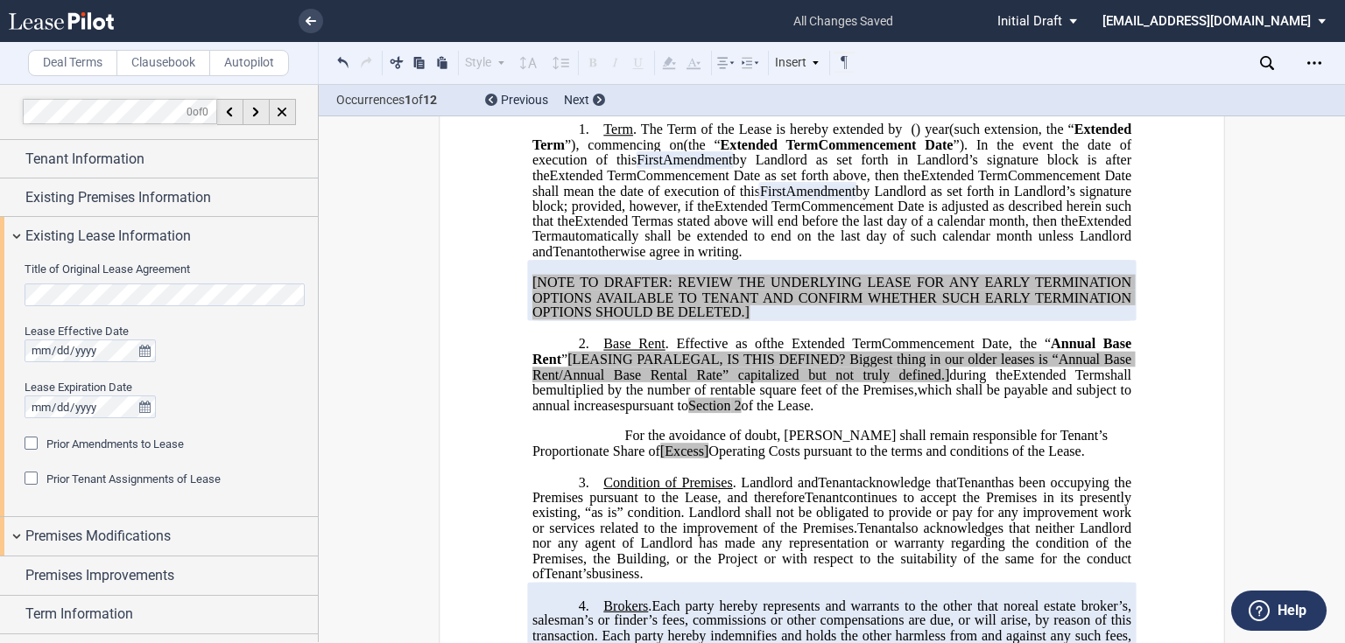
click at [291, 333] on div "Lease Effective Date" at bounding box center [167, 332] width 284 height 16
click at [217, 194] on div "Existing Premises Information" at bounding box center [171, 197] width 292 height 21
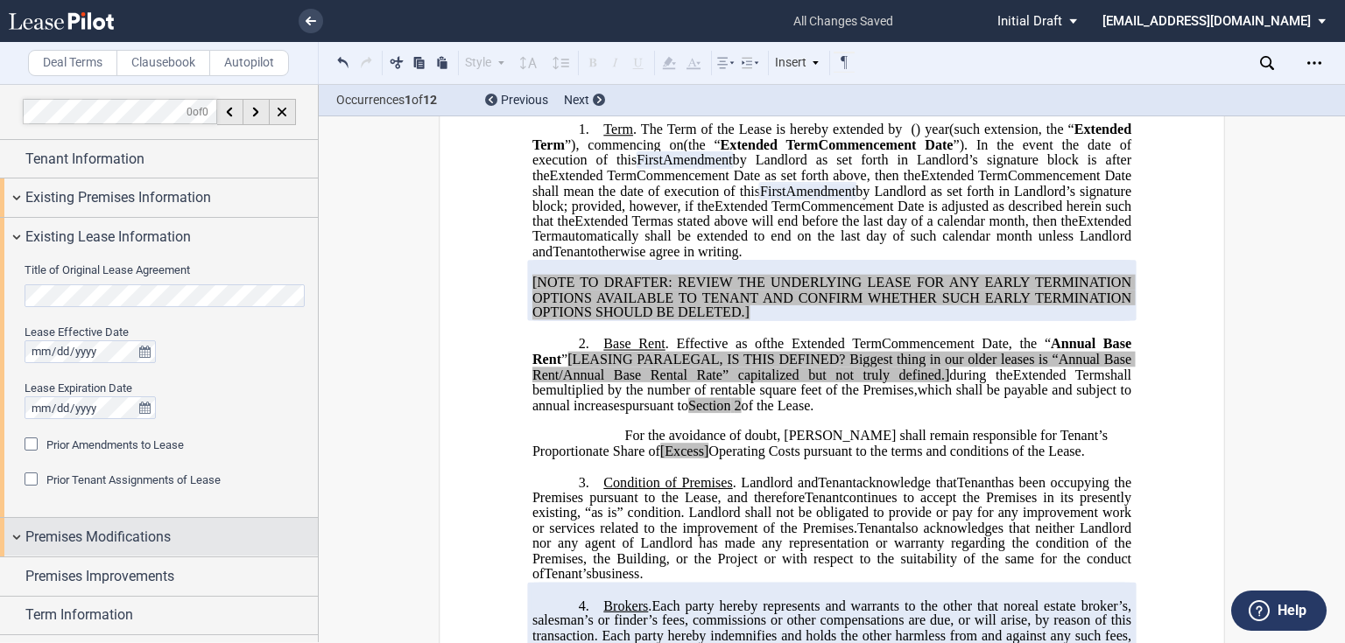
click at [166, 527] on span "Premises Modifications" at bounding box center [97, 537] width 145 height 21
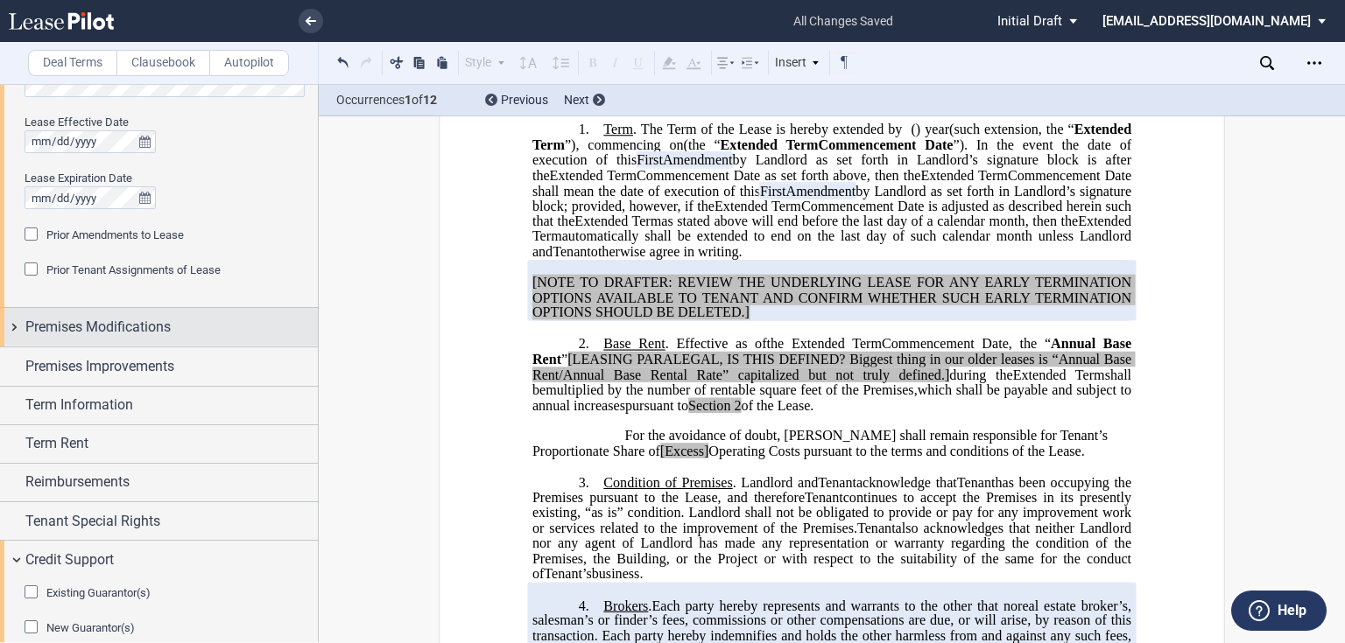
click at [77, 322] on span "Premises Modifications" at bounding box center [97, 327] width 145 height 21
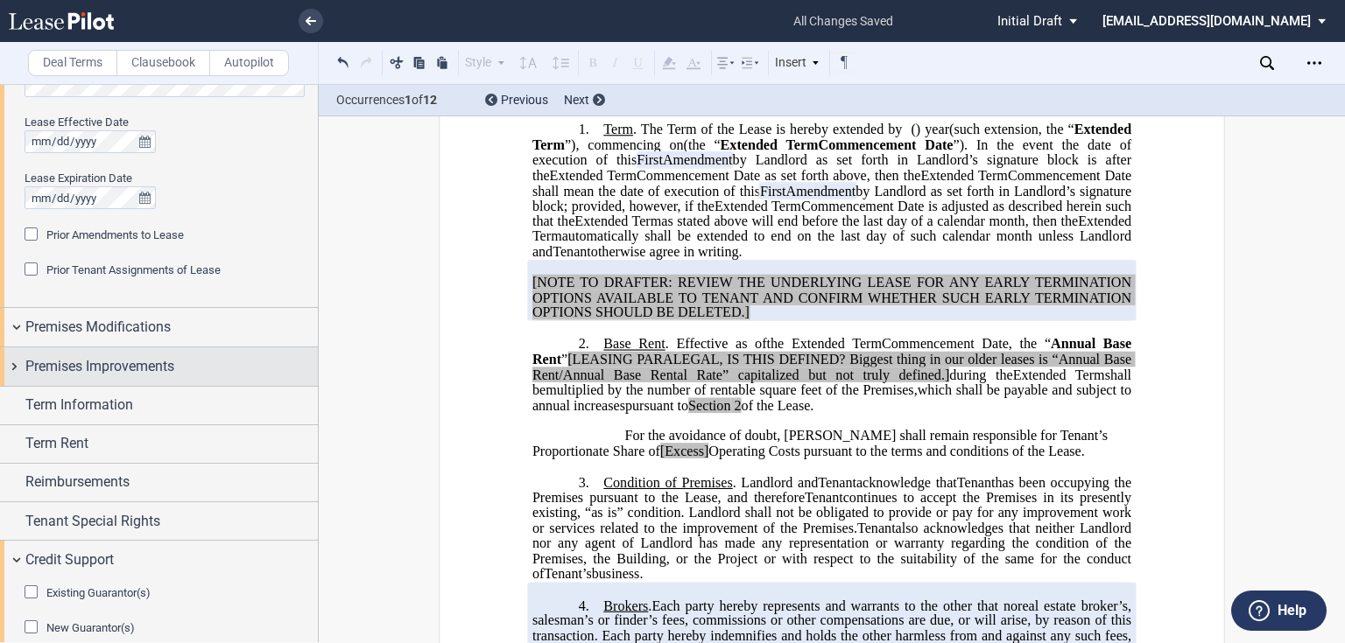
click at [22, 369] on div "Premises Improvements" at bounding box center [159, 367] width 318 height 38
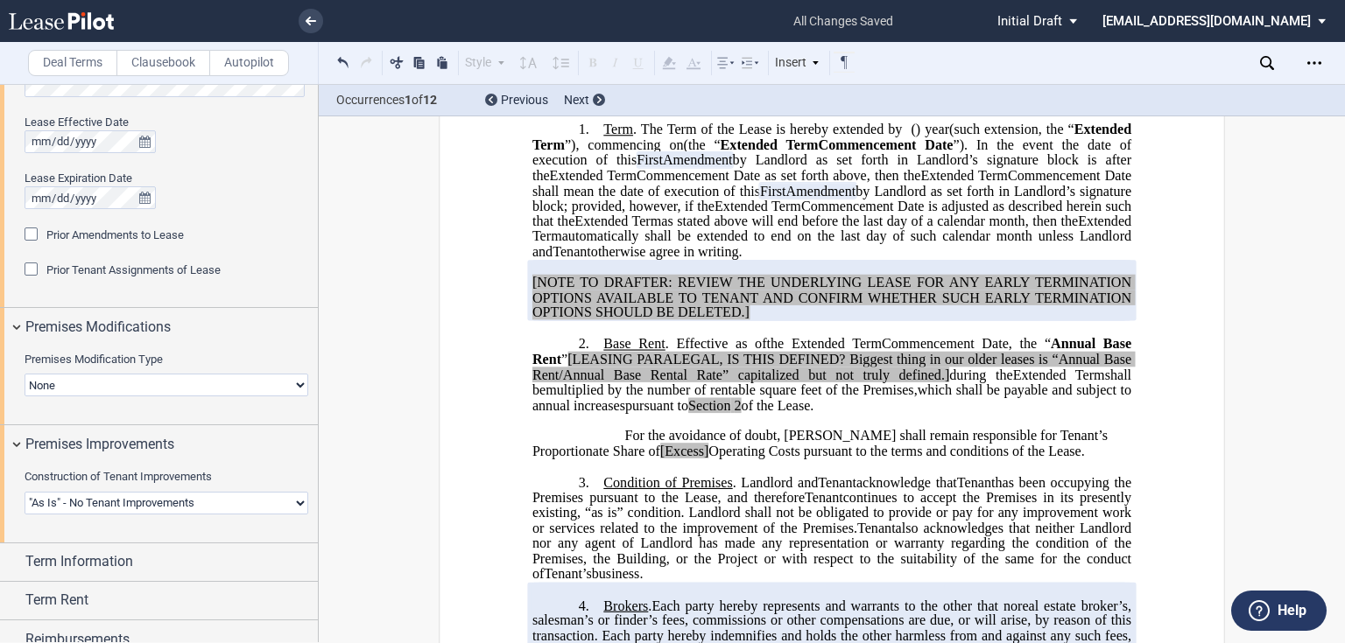
drag, startPoint x: 250, startPoint y: 379, endPoint x: 293, endPoint y: 375, distance: 43.1
click at [250, 379] on select "None Expansion Relocation" at bounding box center [167, 385] width 284 height 23
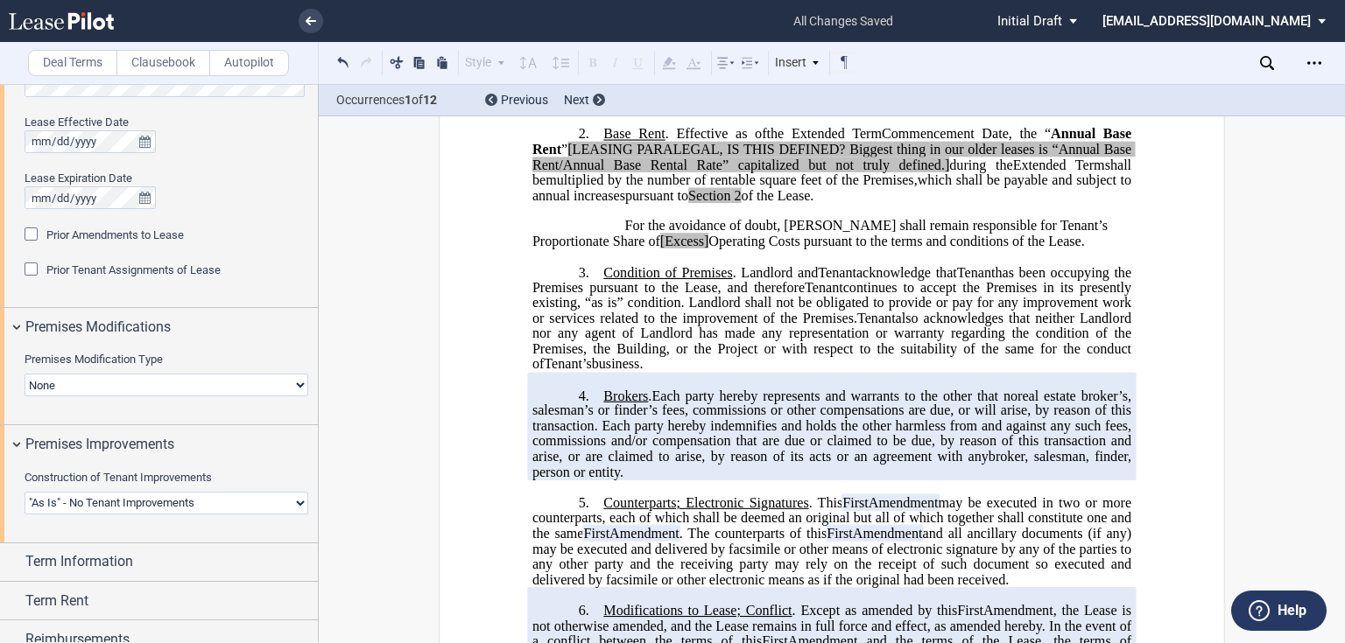
scroll to position [653, 0]
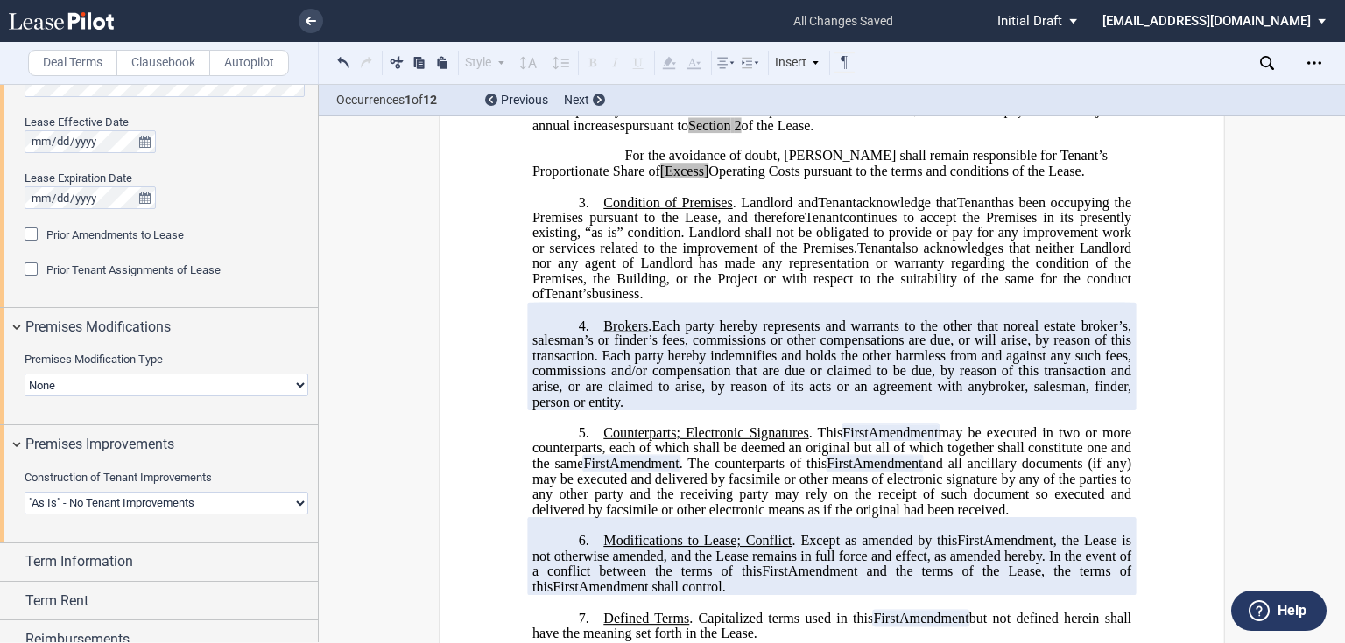
click at [135, 382] on select "None Expansion Relocation" at bounding box center [167, 385] width 284 height 23
click at [106, 501] on select "Landlord Constructs Tenant Improvements Tenant Constructs Tenant Improvements "…" at bounding box center [167, 503] width 284 height 23
select select "tenant"
click at [25, 492] on select "Landlord Constructs Tenant Improvements Tenant Constructs Tenant Improvements "…" at bounding box center [167, 503] width 284 height 23
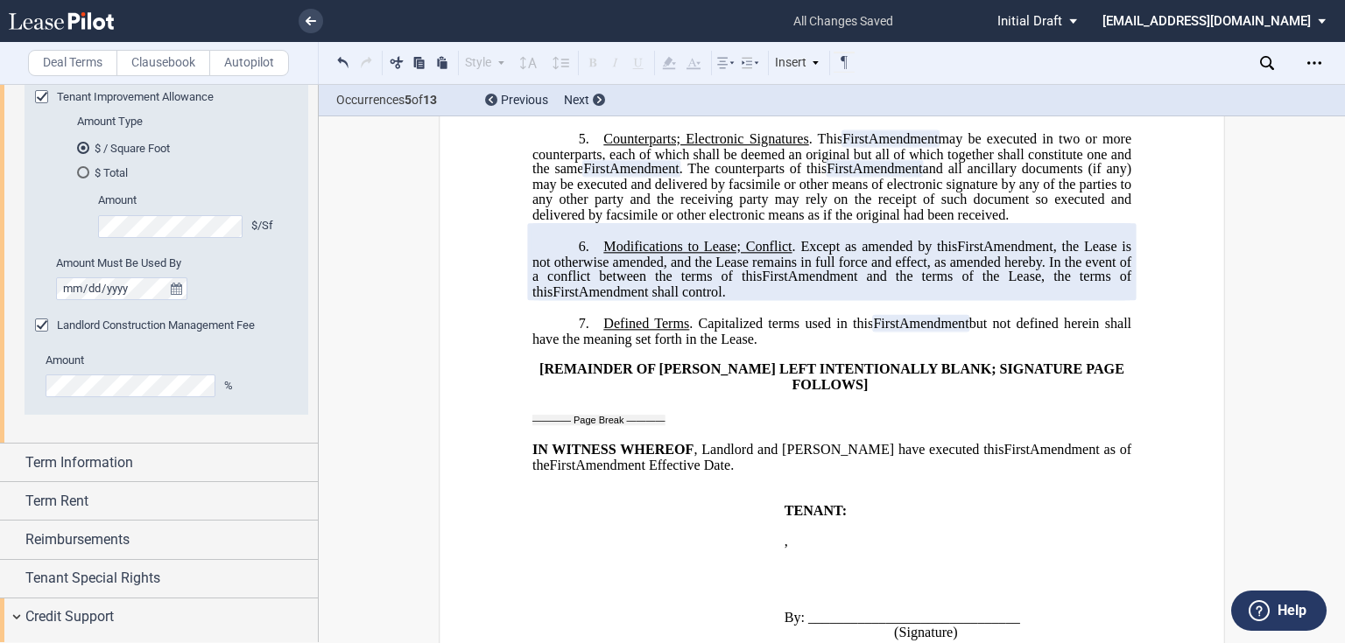
scroll to position [1207, 0]
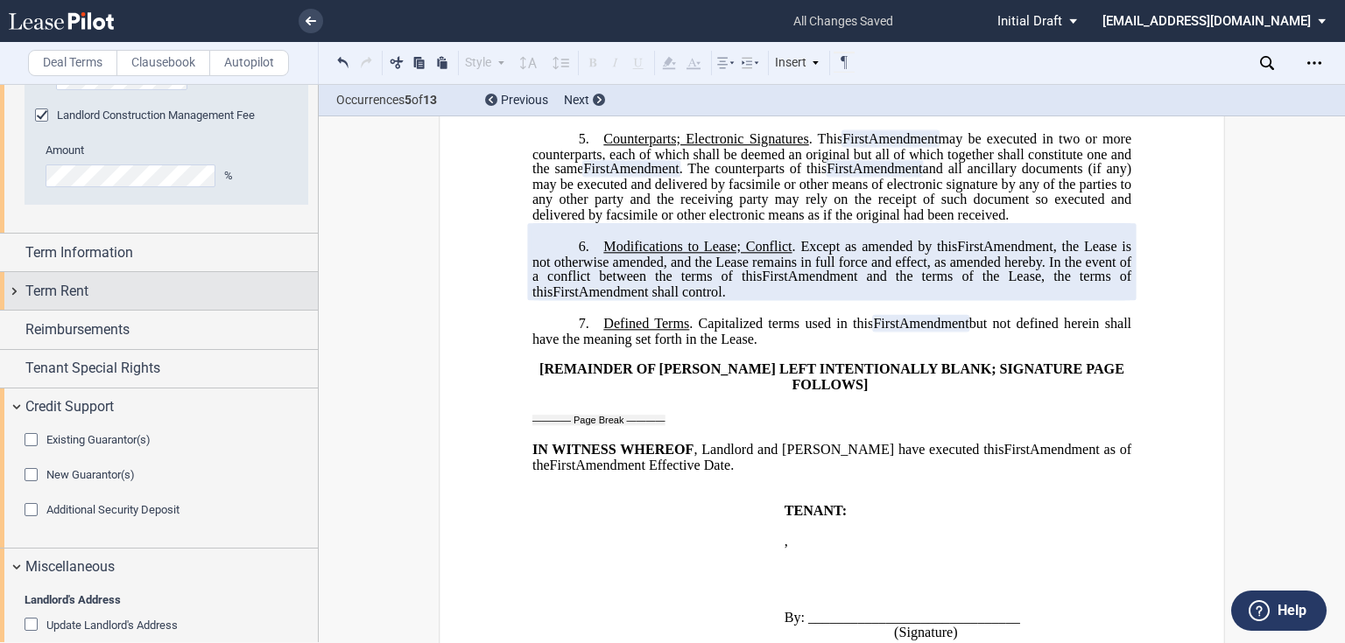
click at [58, 302] on span "Term Rent" at bounding box center [56, 291] width 63 height 21
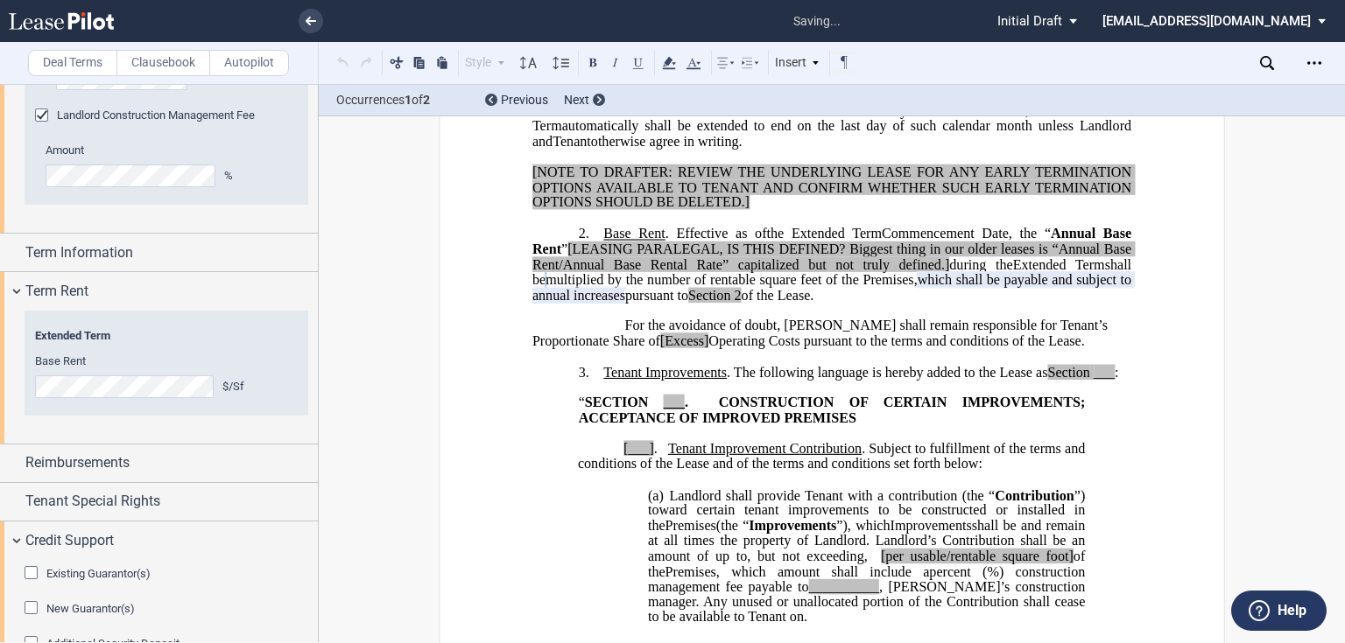
scroll to position [483, 0]
click at [64, 512] on span "Tenant Special Rights" at bounding box center [92, 501] width 135 height 21
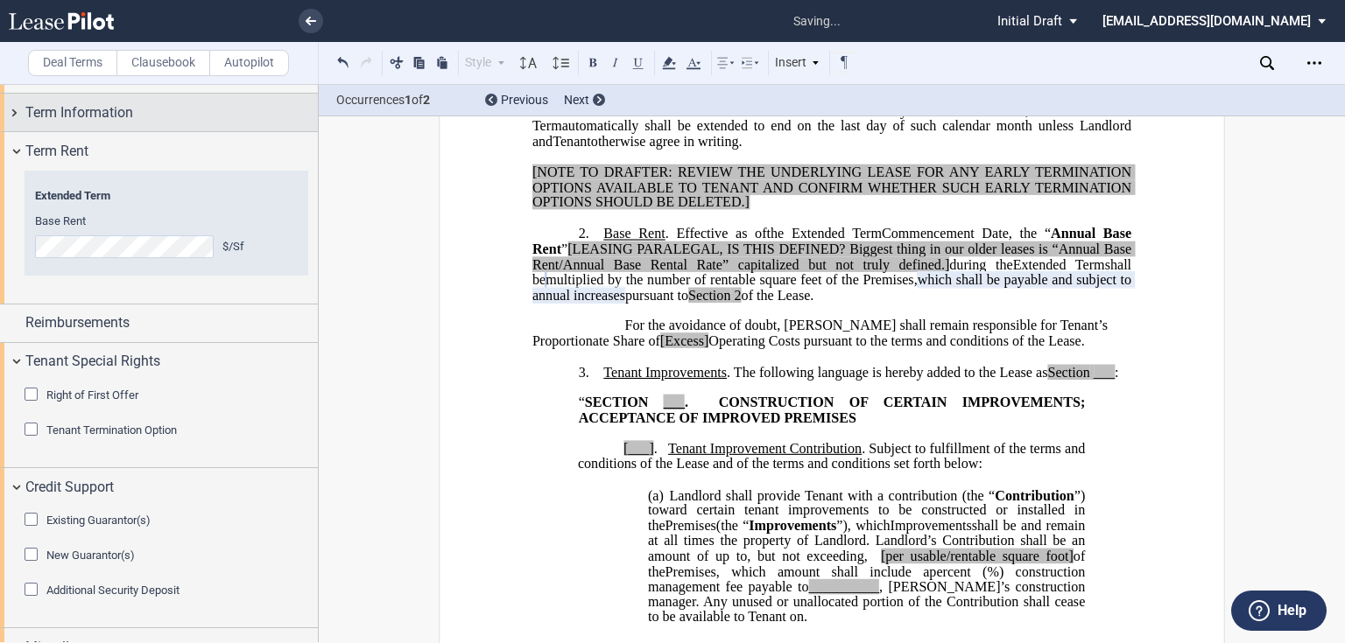
scroll to position [1137, 0]
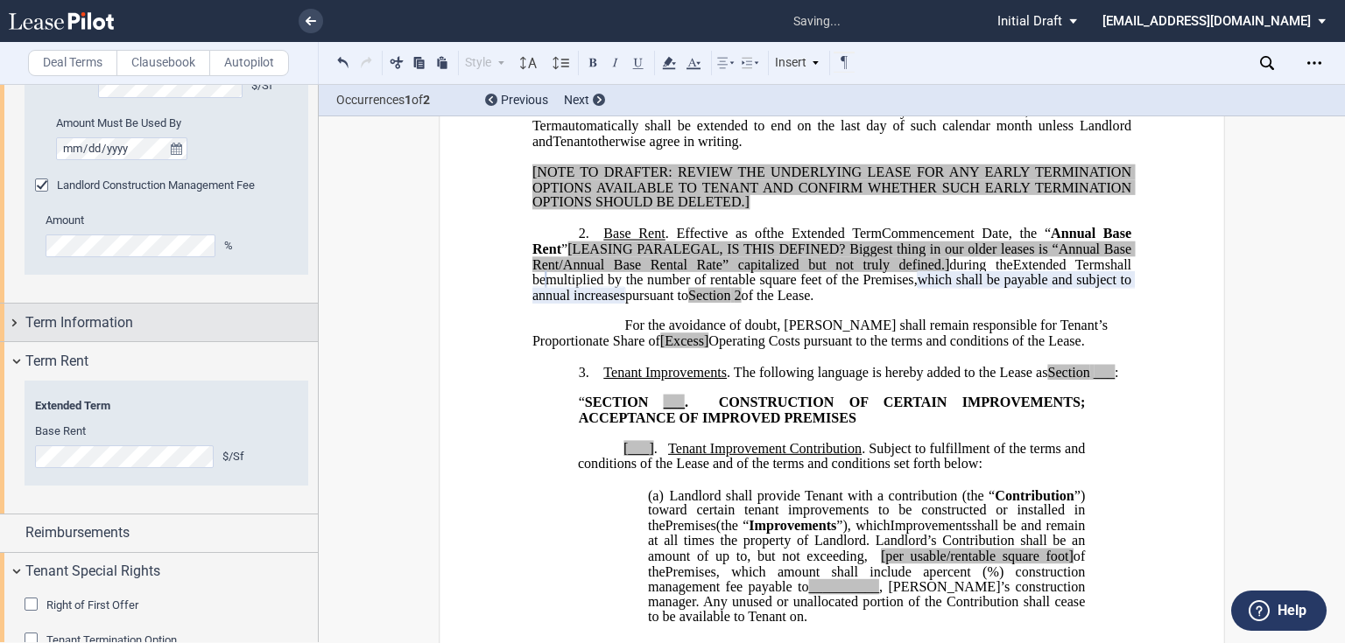
click at [49, 341] on div "Term Information" at bounding box center [159, 323] width 318 height 38
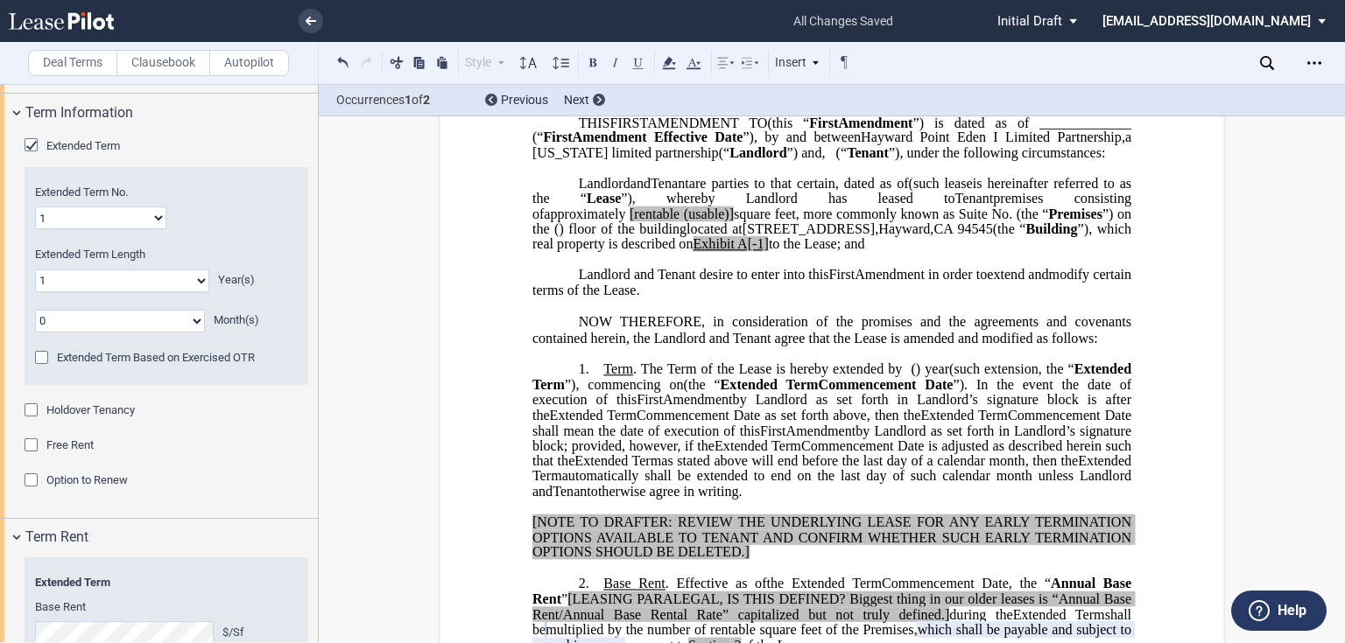
scroll to position [0, 0]
